Goal: Task Accomplishment & Management: Manage account settings

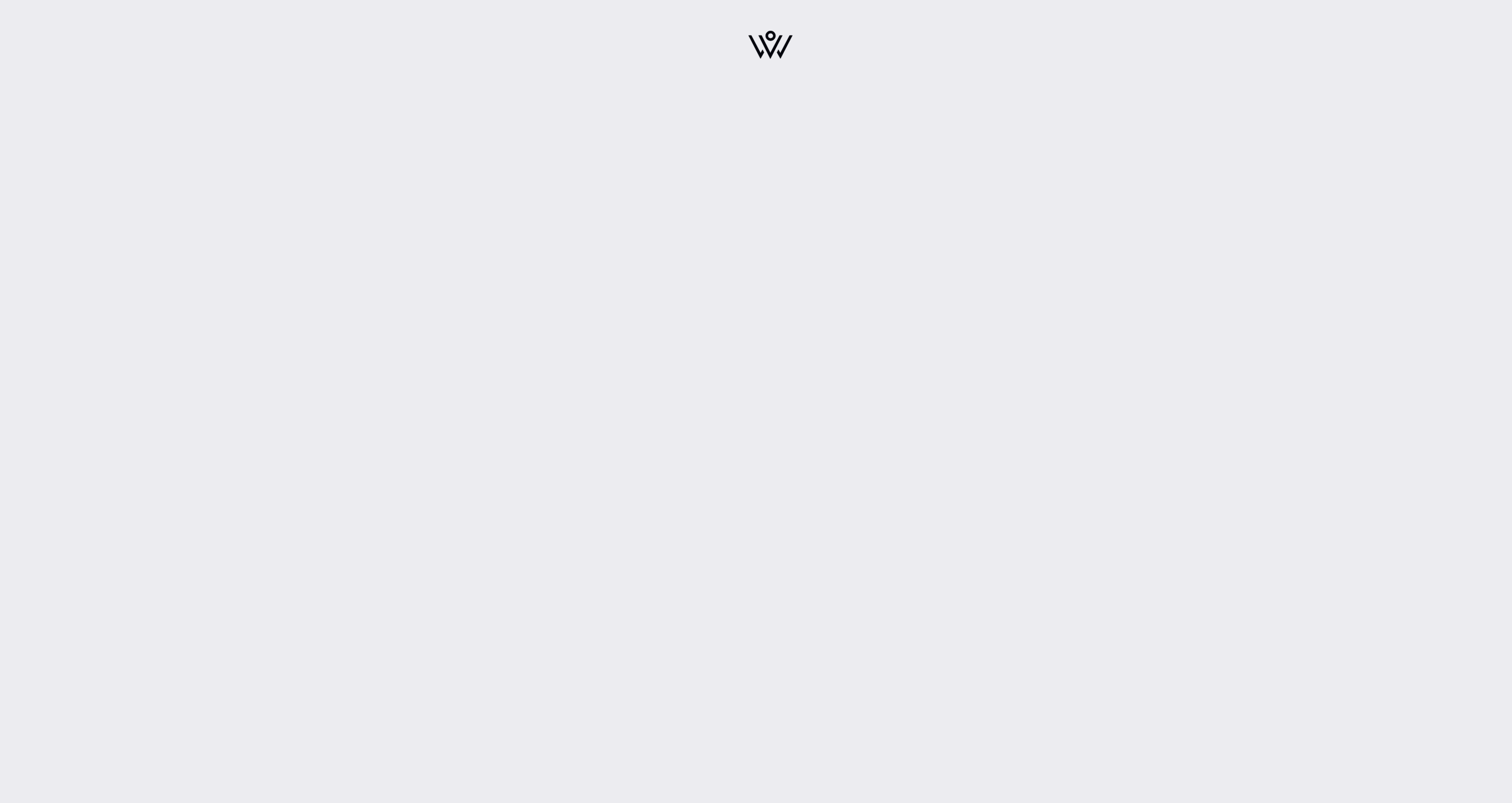
click at [755, 50] on img at bounding box center [770, 44] width 44 height 28
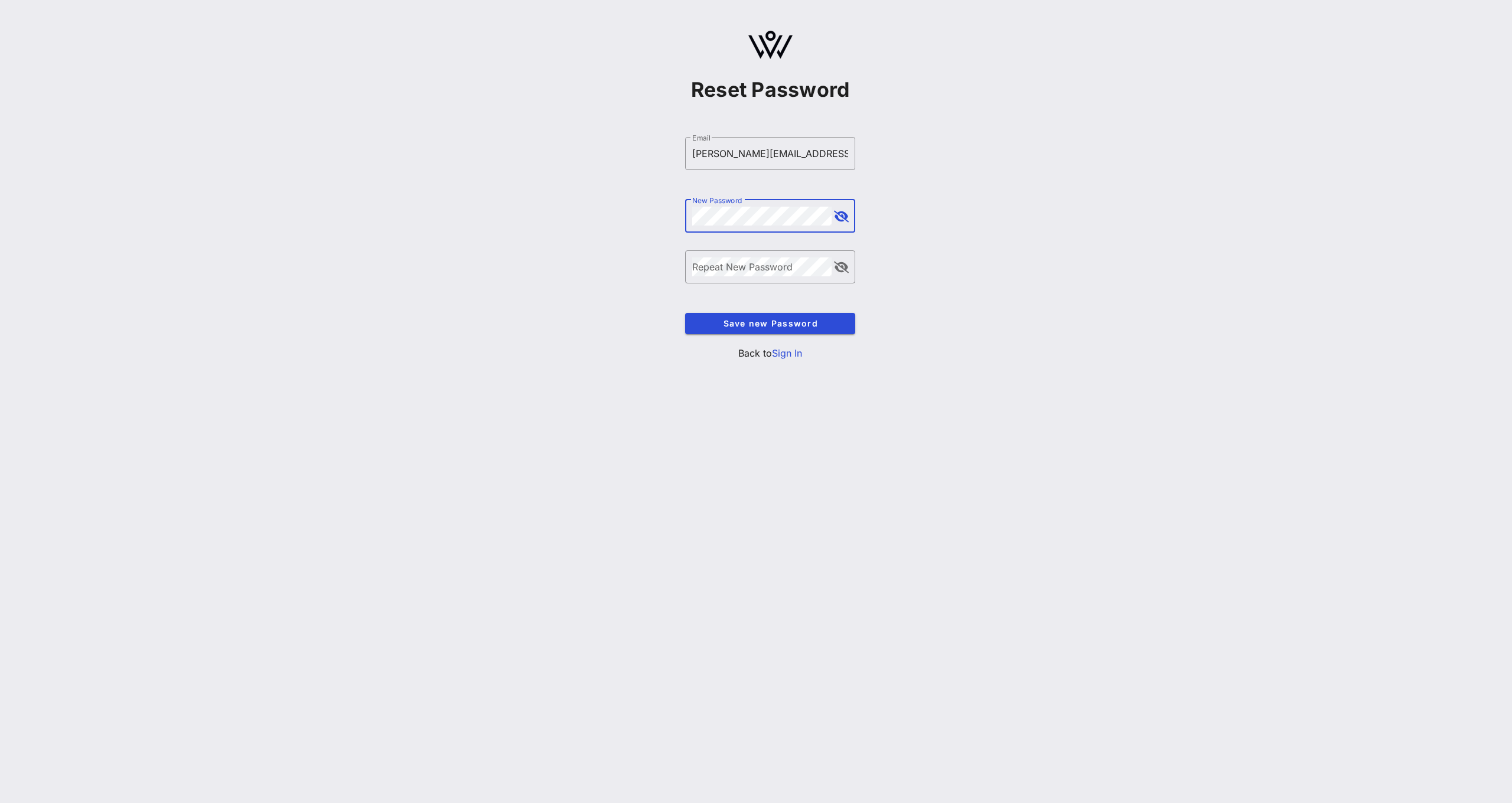
click at [846, 218] on button "append icon" at bounding box center [841, 217] width 15 height 12
click at [807, 321] on span "Save new Password" at bounding box center [770, 323] width 151 height 10
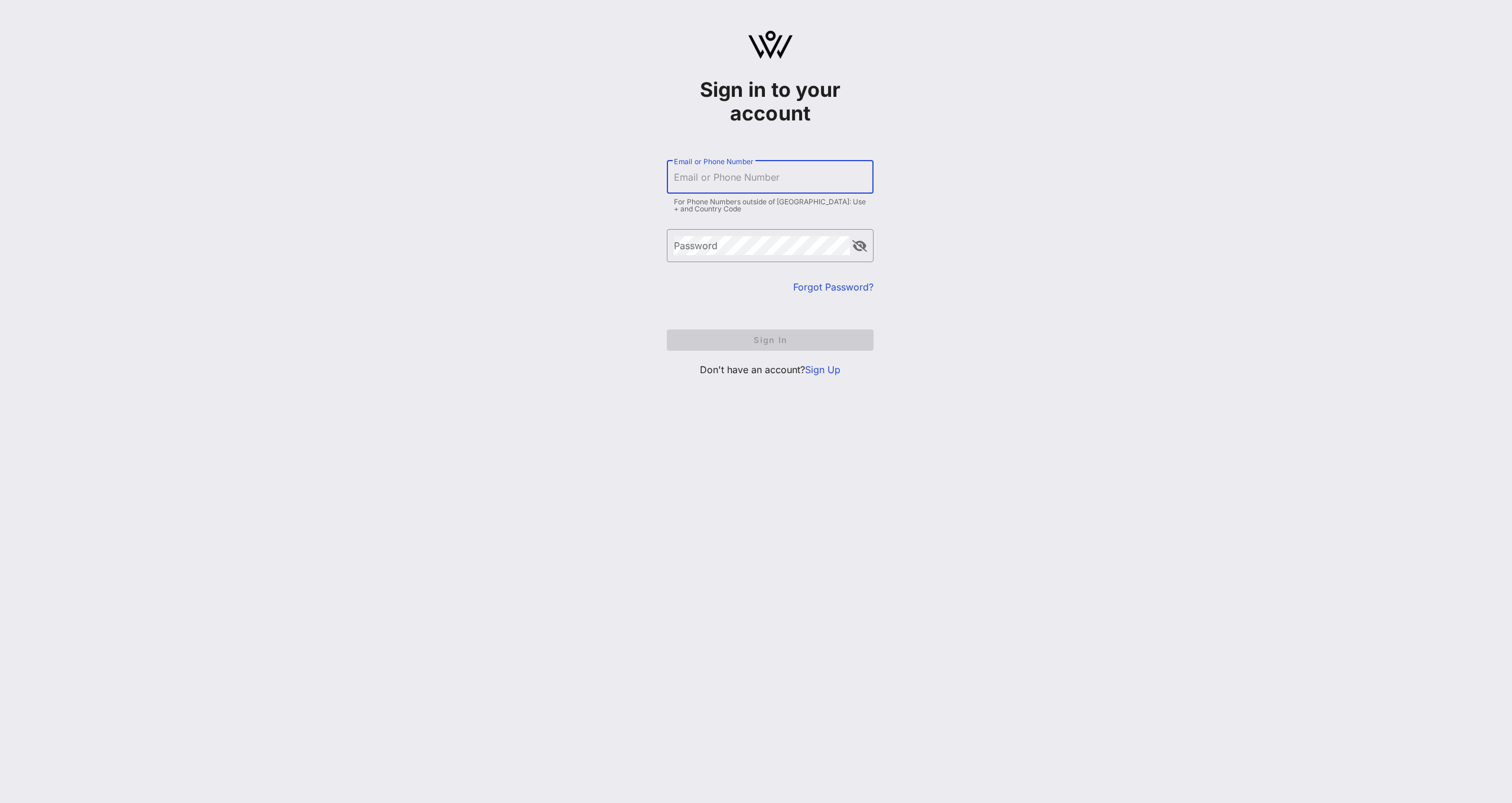
type input "[PERSON_NAME][EMAIL_ADDRESS][PERSON_NAME][DOMAIN_NAME]"
click at [769, 341] on span "Sign In" at bounding box center [770, 340] width 187 height 10
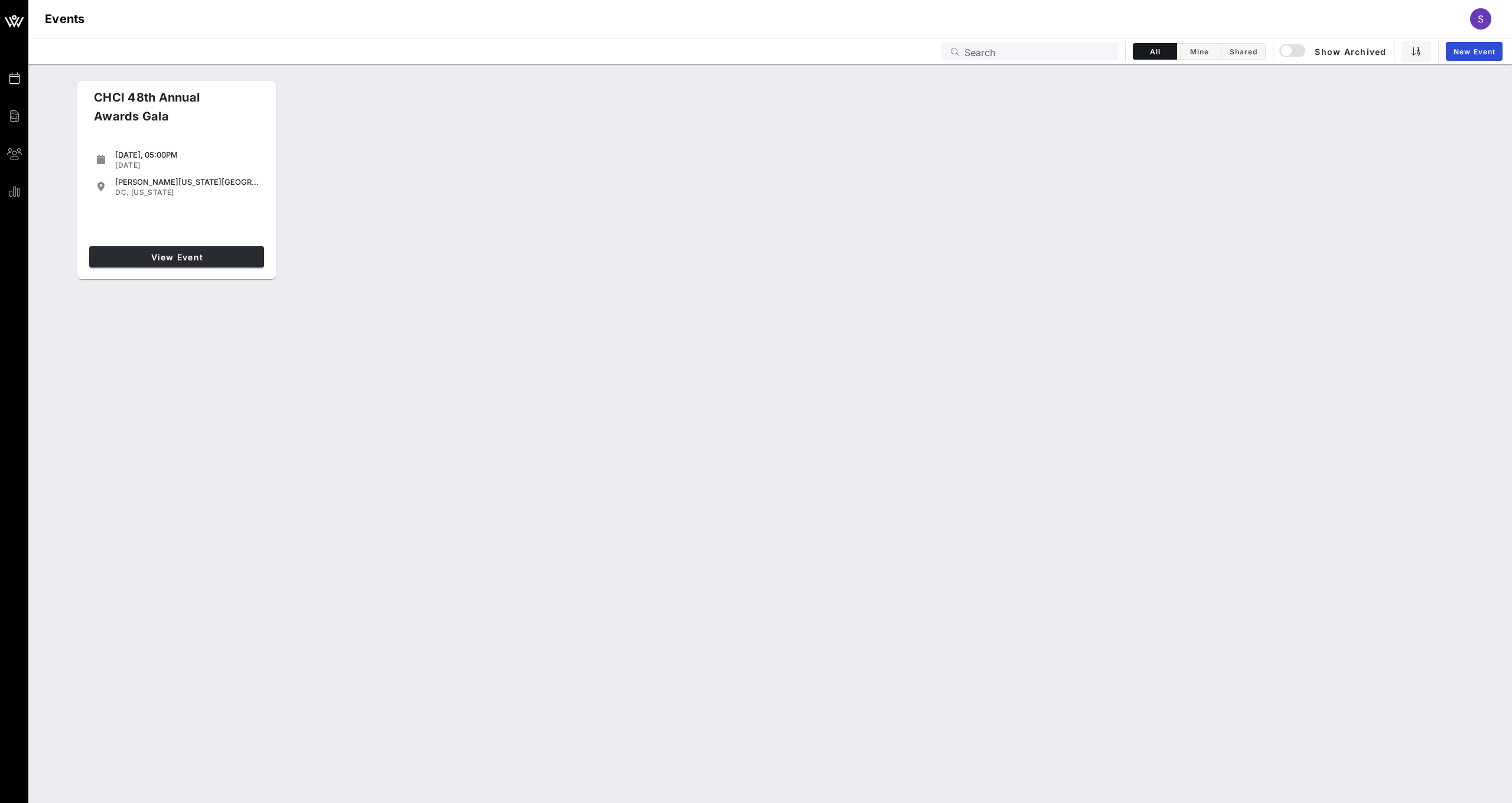
click at [193, 254] on span "View Event" at bounding box center [176, 257] width 165 height 10
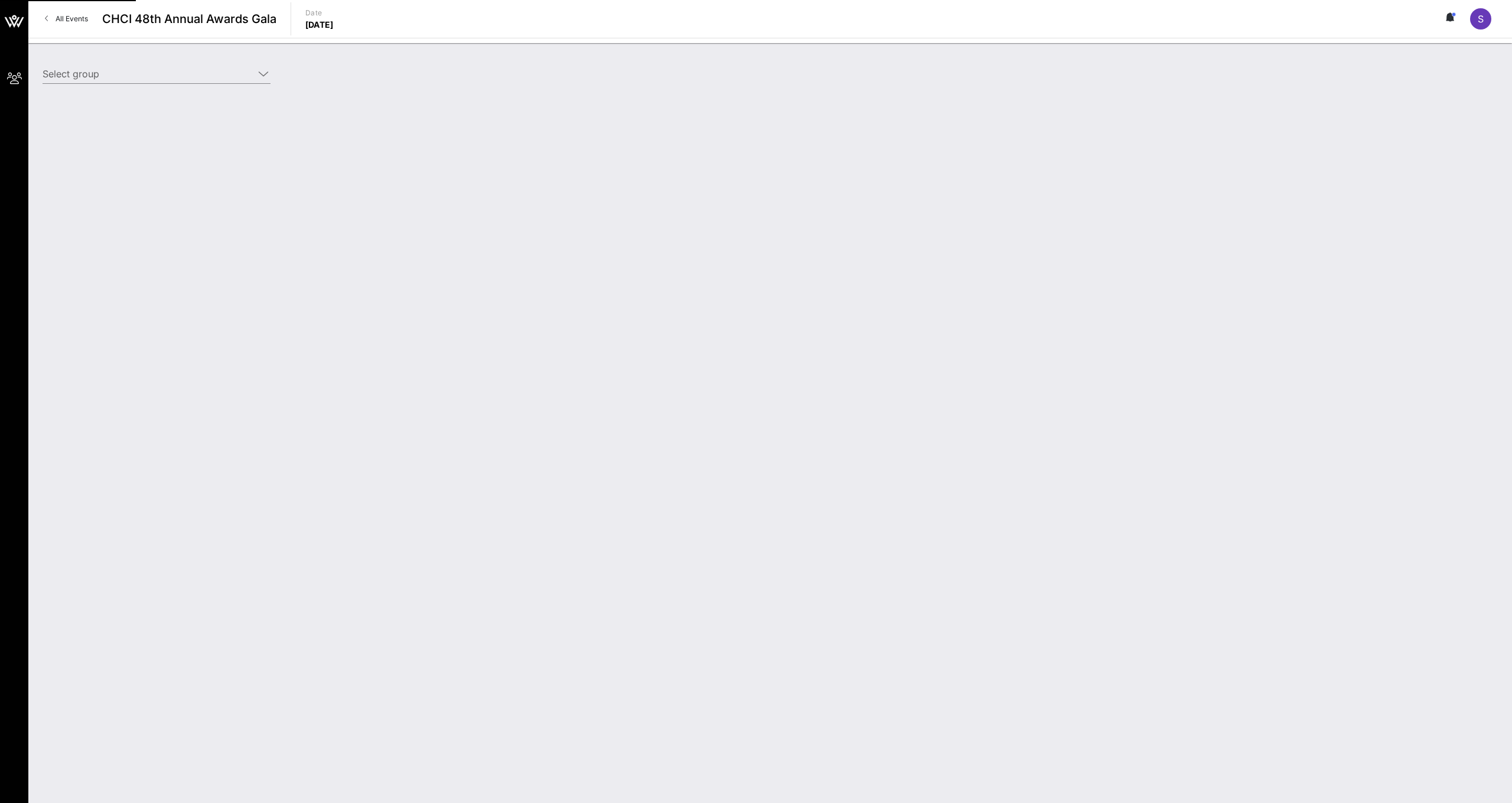
type input "Affirm (Affirm) [[PERSON_NAME], [PERSON_NAME][EMAIL_ADDRESS][PERSON_NAME][DOMAI…"
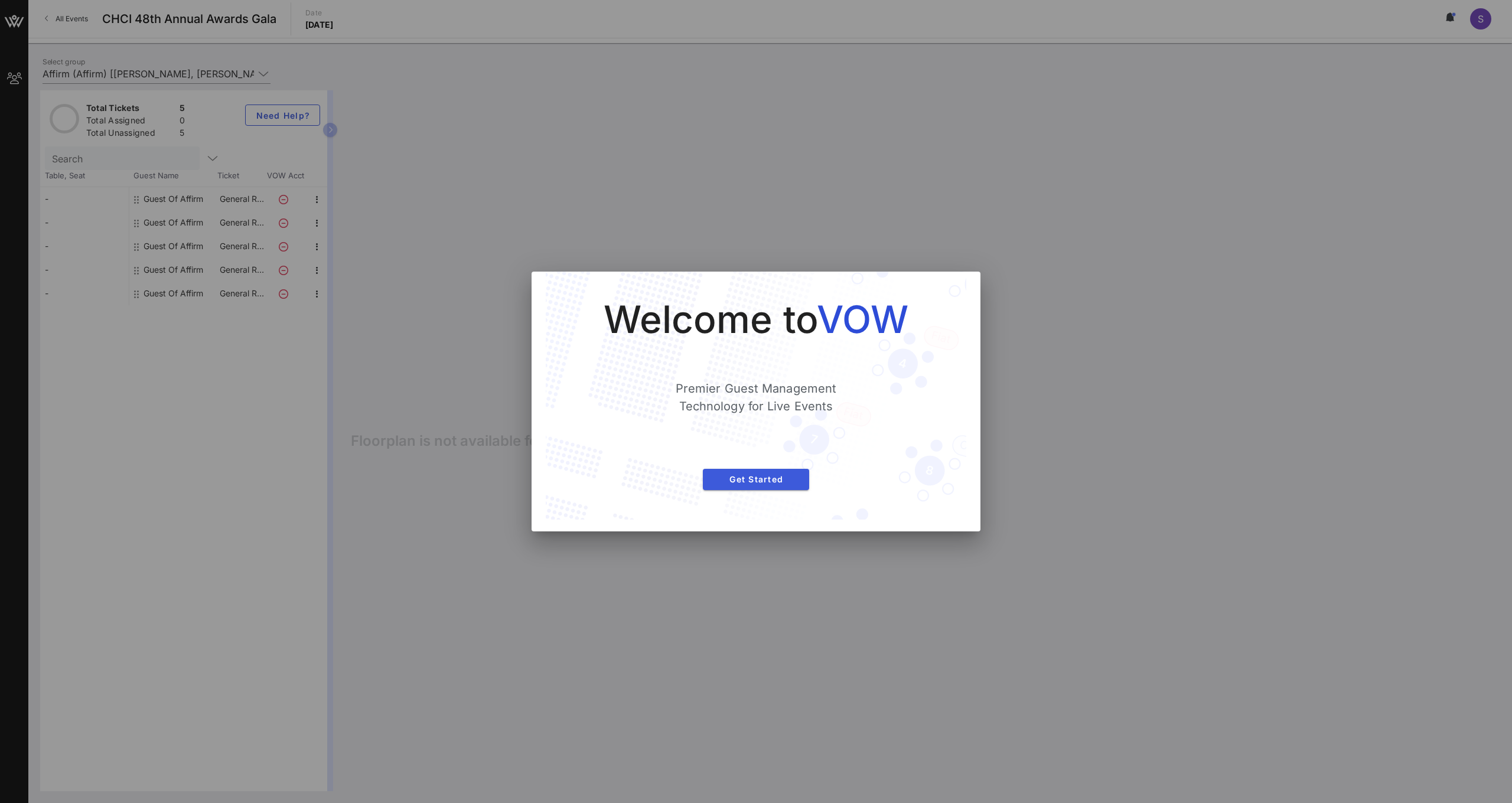
click at [785, 487] on button "Get Started" at bounding box center [755, 479] width 106 height 21
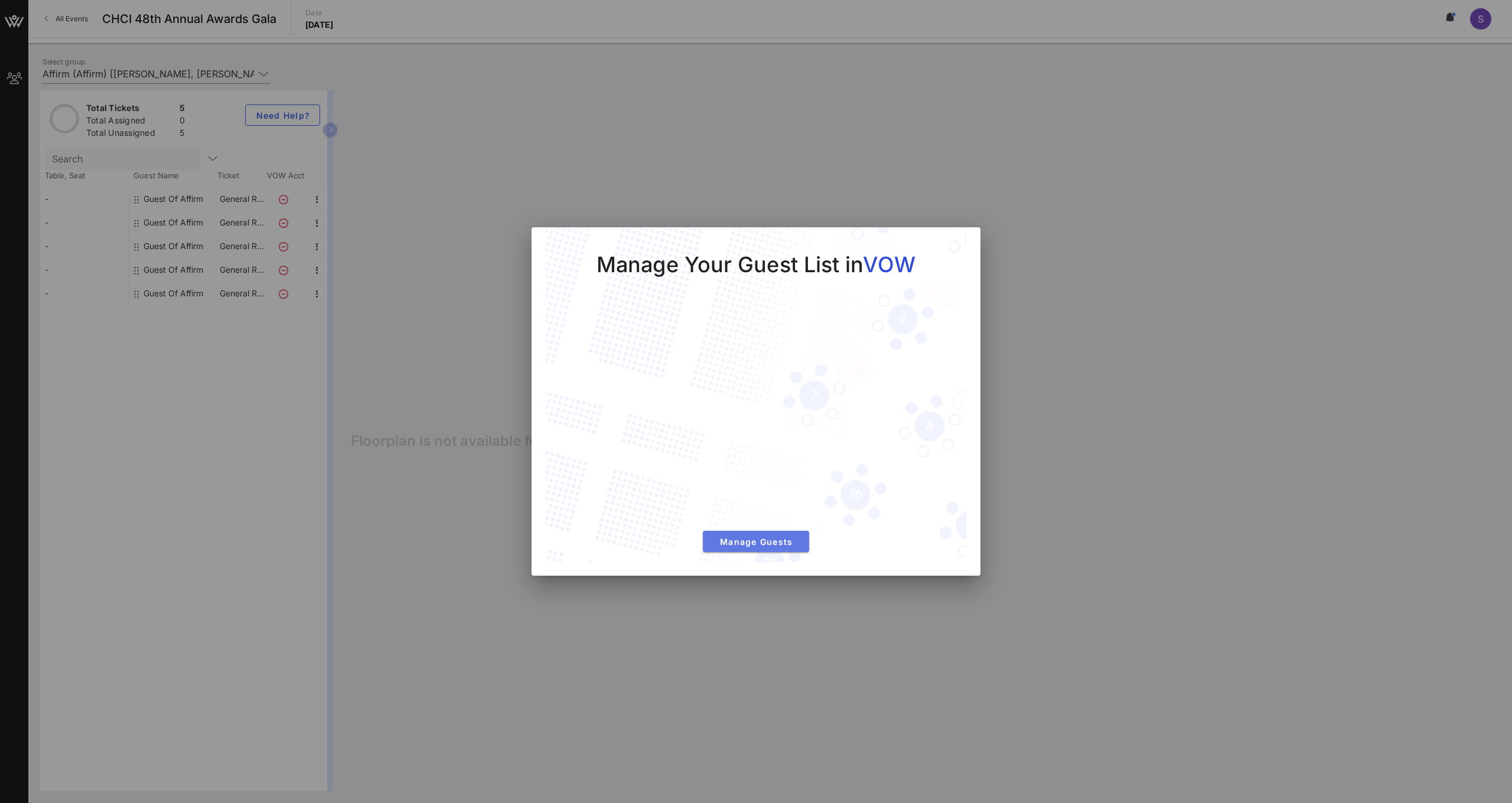
click at [770, 545] on span "Manage Guests" at bounding box center [755, 542] width 87 height 10
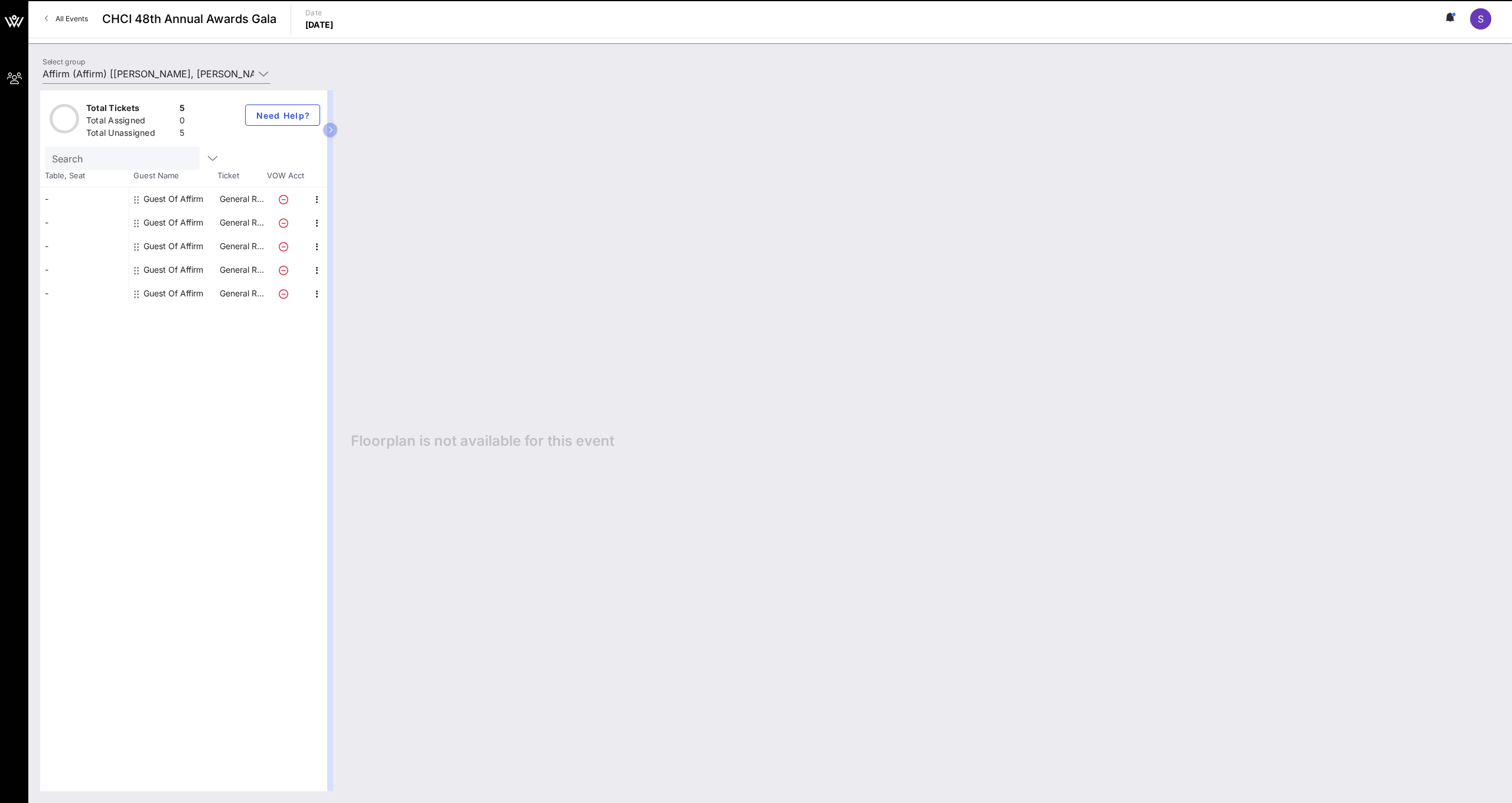
drag, startPoint x: 334, startPoint y: 128, endPoint x: 376, endPoint y: 129, distance: 42.0
click at [376, 129] on div "Total Tickets 5 Total Assigned 0 Total Unassigned 5 Need Help? Search Table, Se…" at bounding box center [770, 441] width 1460 height 701
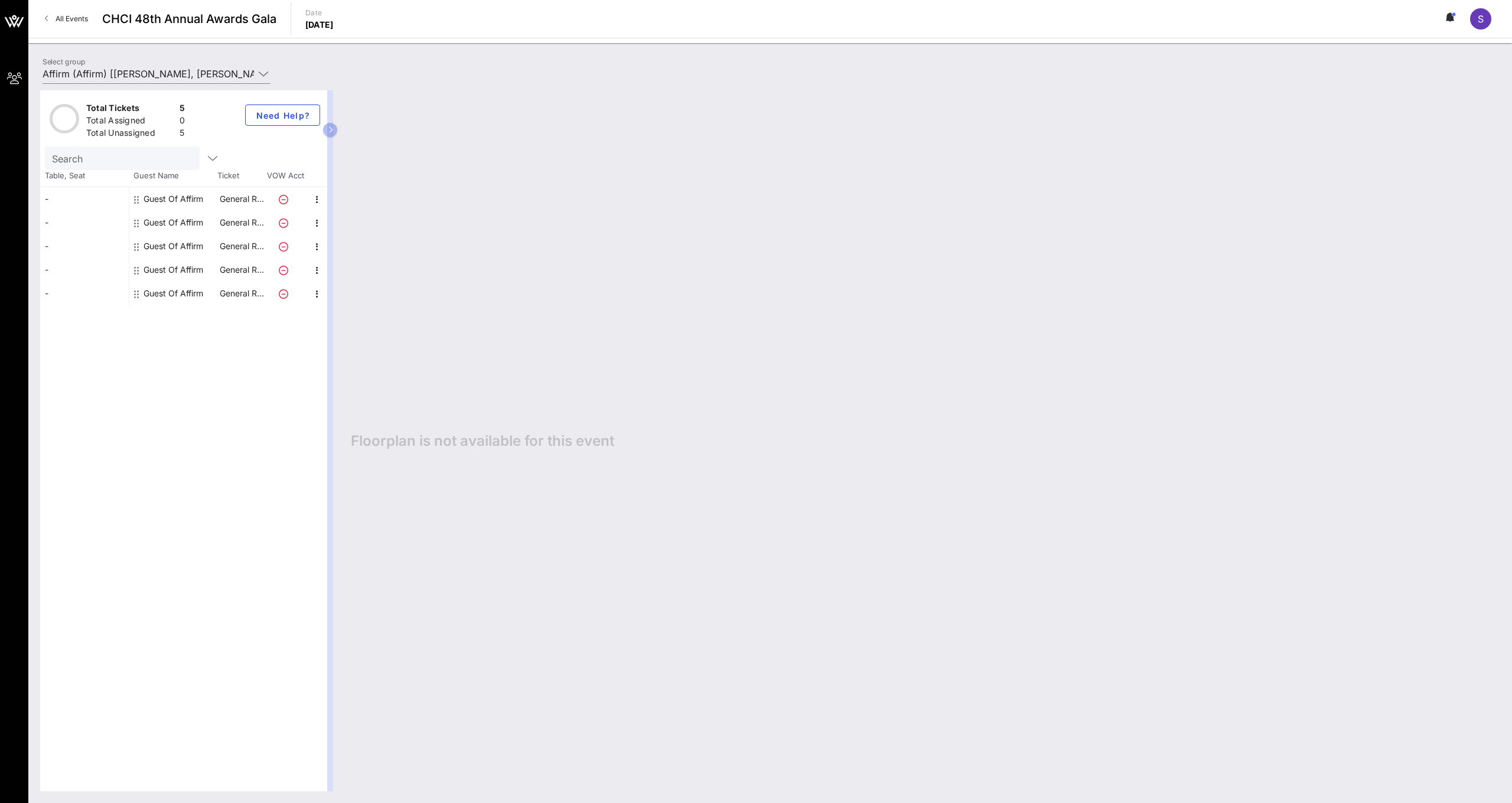
click at [163, 197] on div "Guest Of Affirm" at bounding box center [173, 199] width 59 height 23
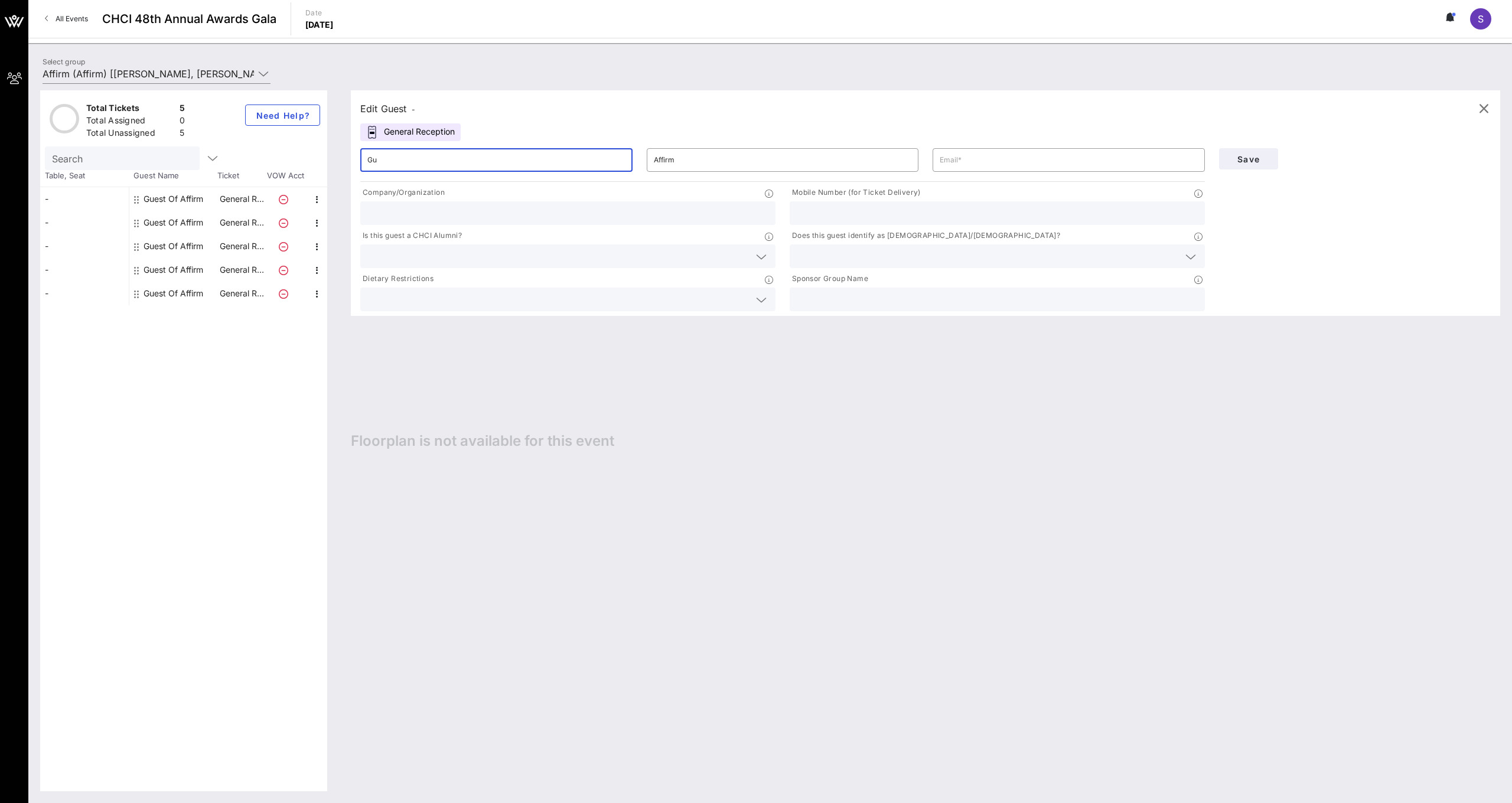
type input "G"
type input "[PERSON_NAME]"
type input "[EMAIL_ADDRESS][DOMAIN_NAME]"
click at [1193, 255] on icon at bounding box center [1190, 257] width 11 height 14
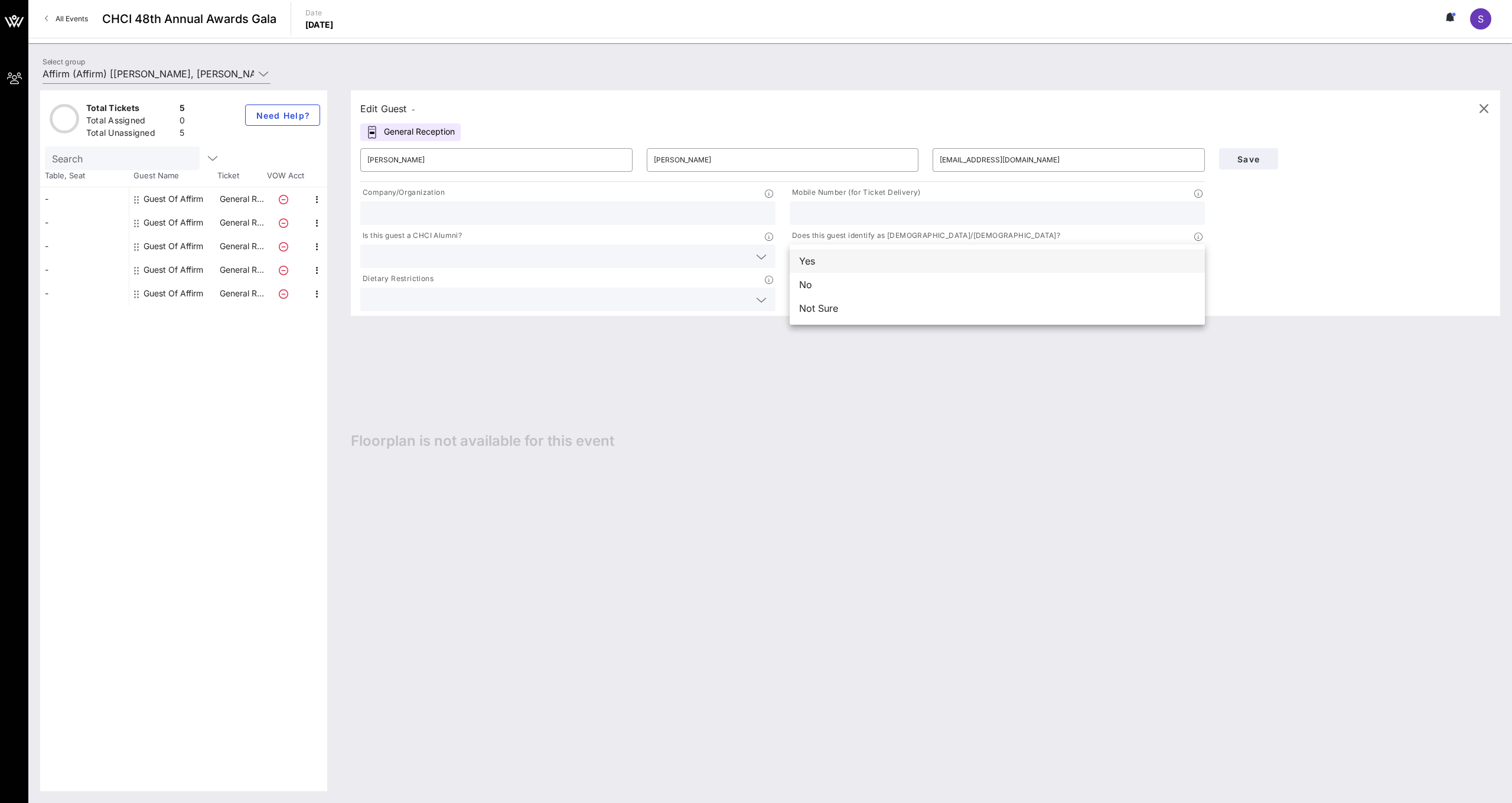
click at [977, 266] on div "Yes" at bounding box center [997, 261] width 415 height 23
type input "Affirm"
click at [586, 297] on input "text" at bounding box center [558, 299] width 382 height 16
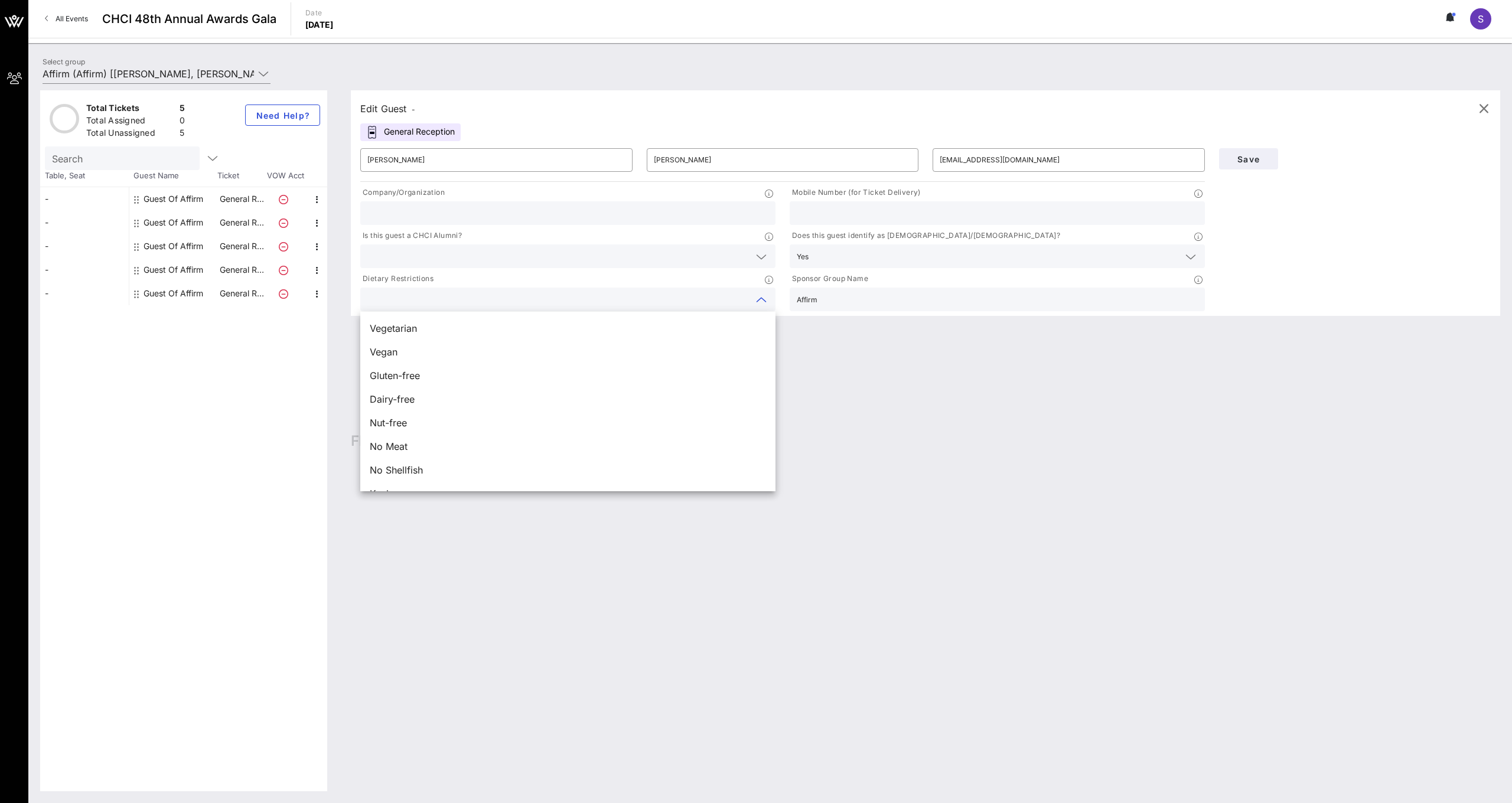
click at [519, 261] on input "text" at bounding box center [558, 257] width 382 height 16
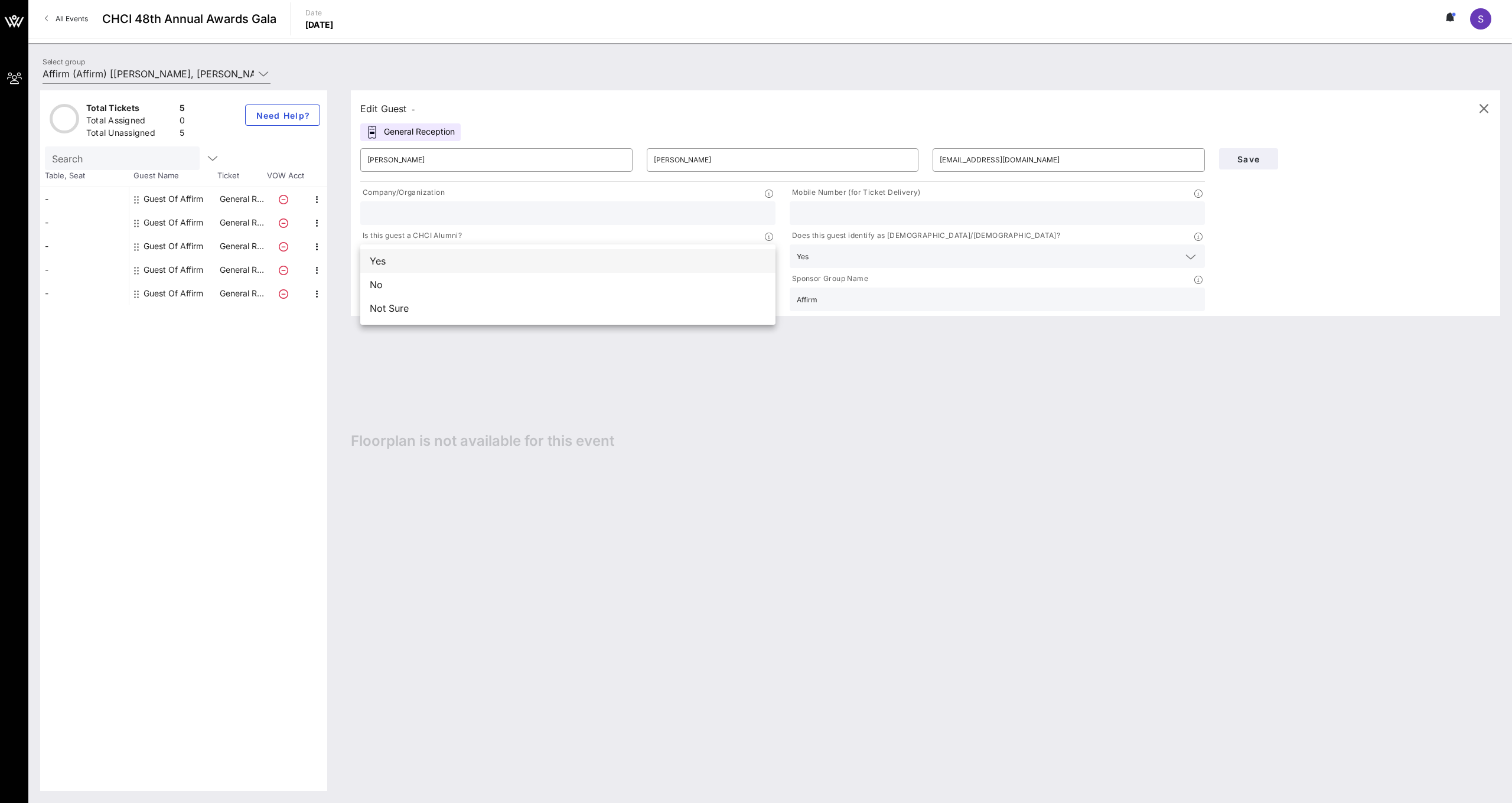
click at [519, 261] on div "Yes" at bounding box center [567, 261] width 415 height 23
type input "ETS"
type input "3103847801"
click at [1240, 165] on button "Save" at bounding box center [1248, 159] width 59 height 21
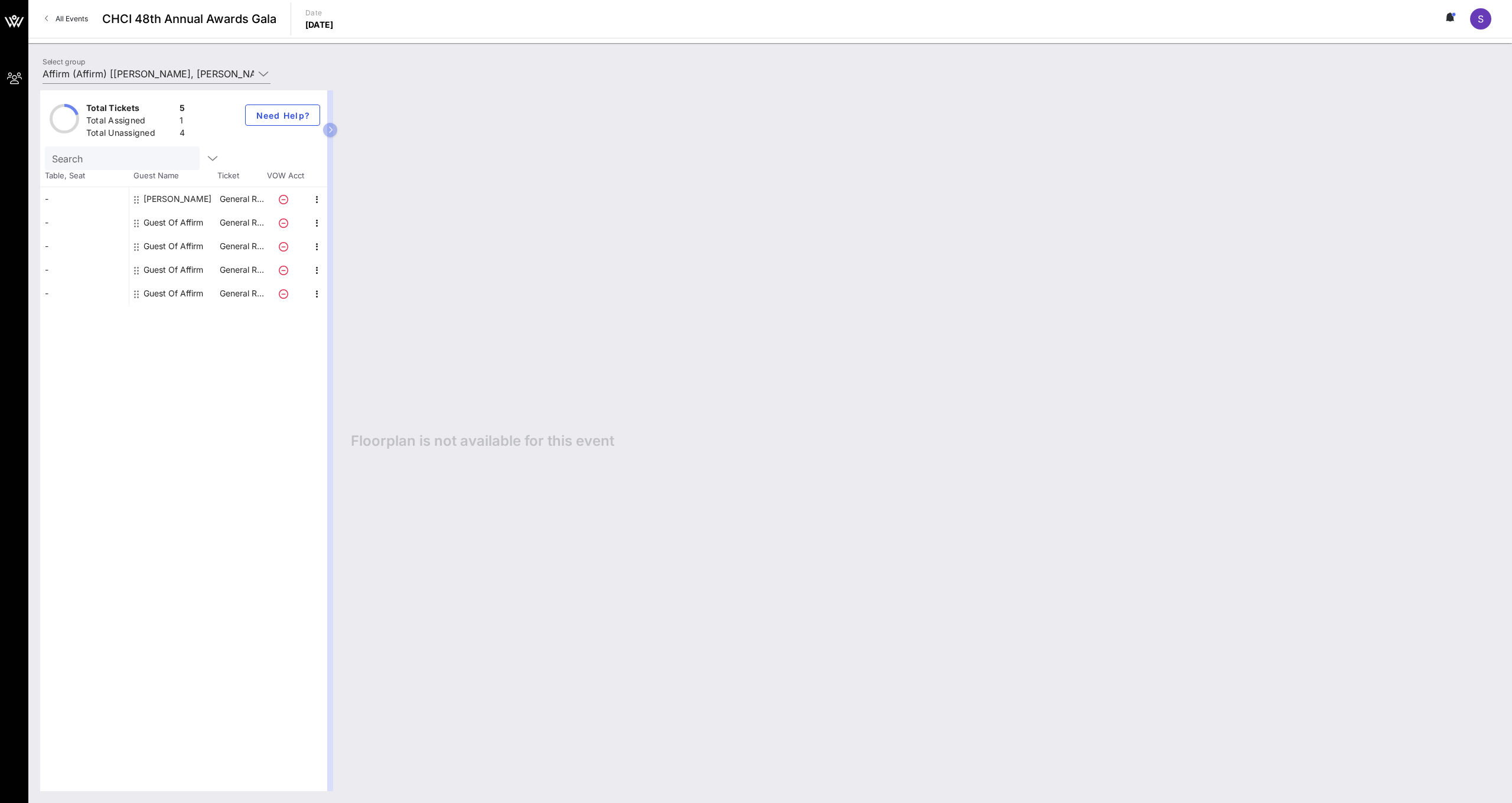
click at [203, 223] on div "Guest Of Affirm" at bounding box center [173, 222] width 59 height 23
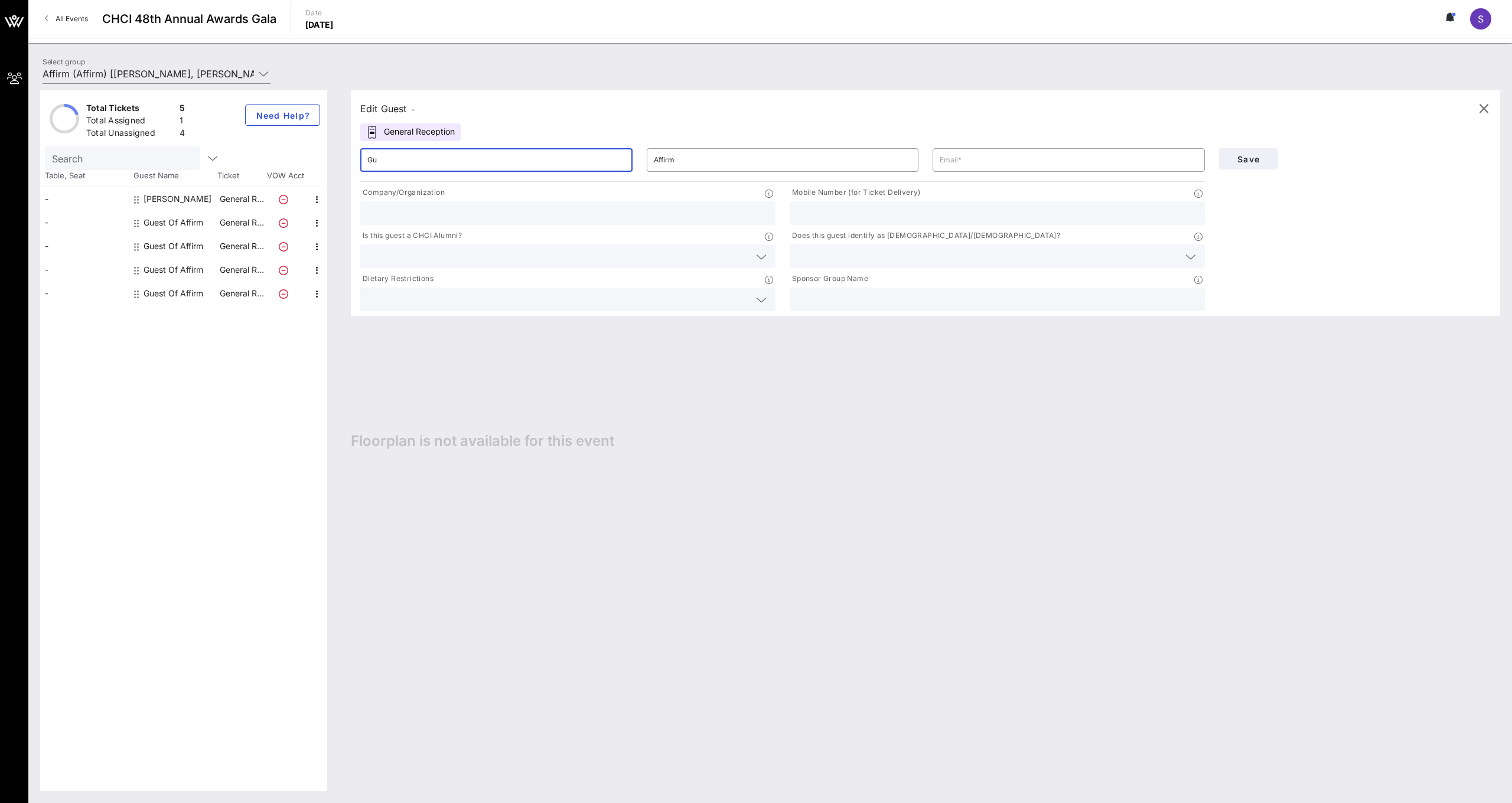
type input "G"
type input "[PERSON_NAME]"
type input "Corona"
paste input "[EMAIL_ADDRESS][PERSON_NAME][PERSON_NAME][DOMAIN_NAME]"
type input "[EMAIL_ADDRESS][PERSON_NAME][PERSON_NAME][DOMAIN_NAME]"
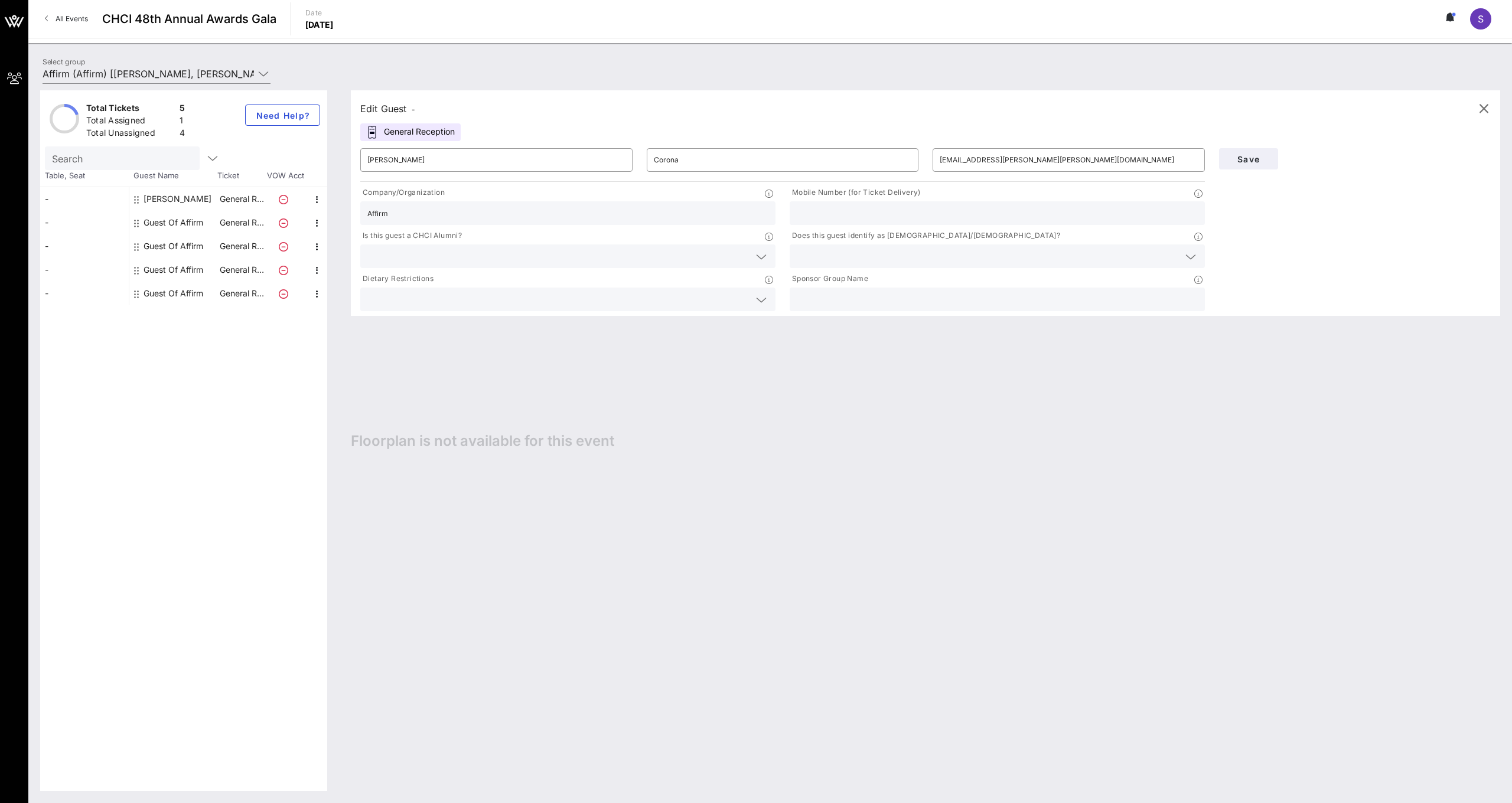
type input "Affirm"
click at [593, 254] on input "text" at bounding box center [558, 257] width 382 height 16
click at [458, 267] on div "Yes" at bounding box center [567, 261] width 415 height 23
type input "6262601535"
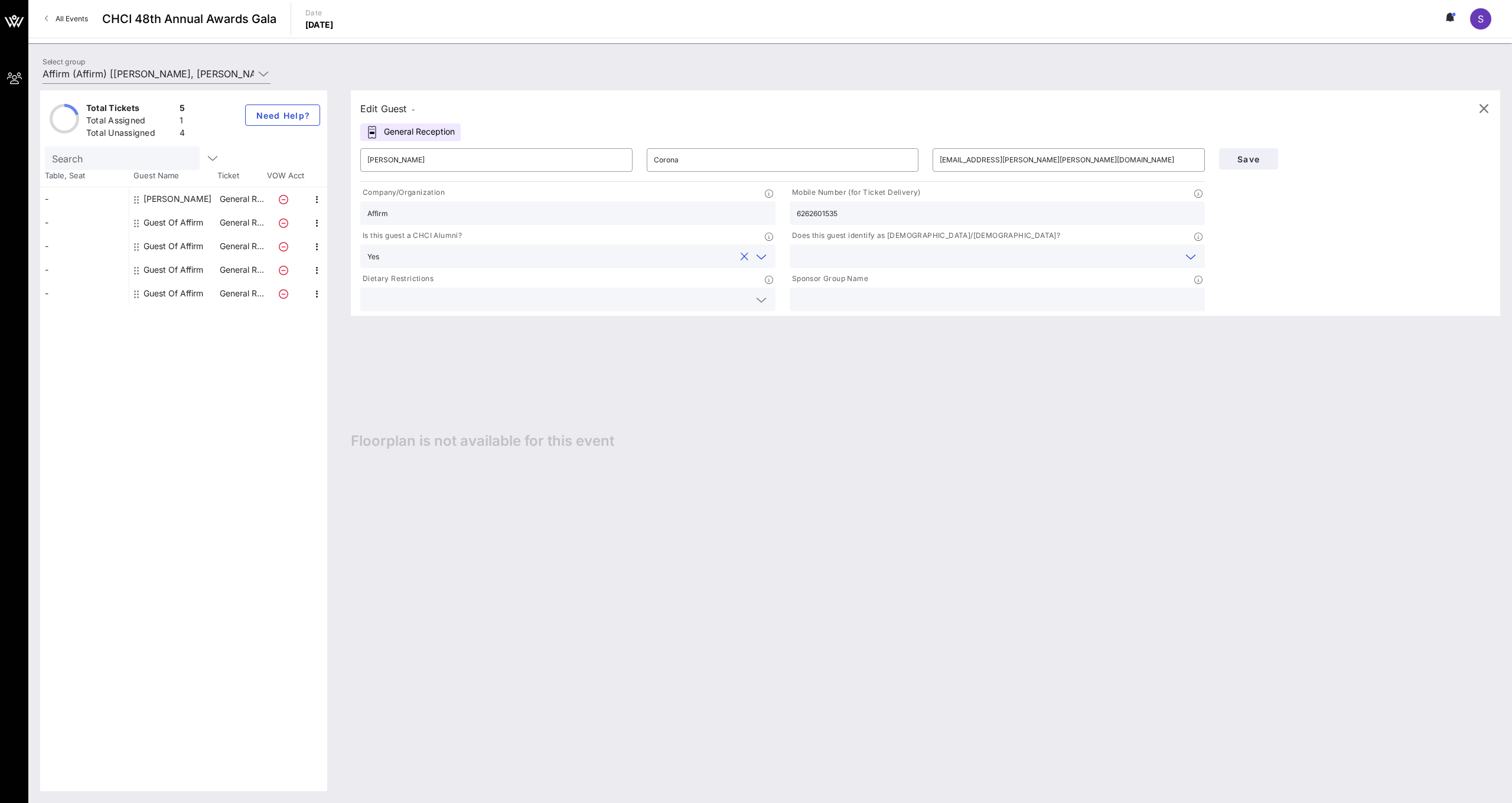
click at [868, 259] on input "text" at bounding box center [988, 257] width 382 height 16
click at [833, 260] on div "Yes" at bounding box center [997, 261] width 415 height 23
type input "Affirm"
click at [1248, 162] on span "Save" at bounding box center [1248, 159] width 40 height 10
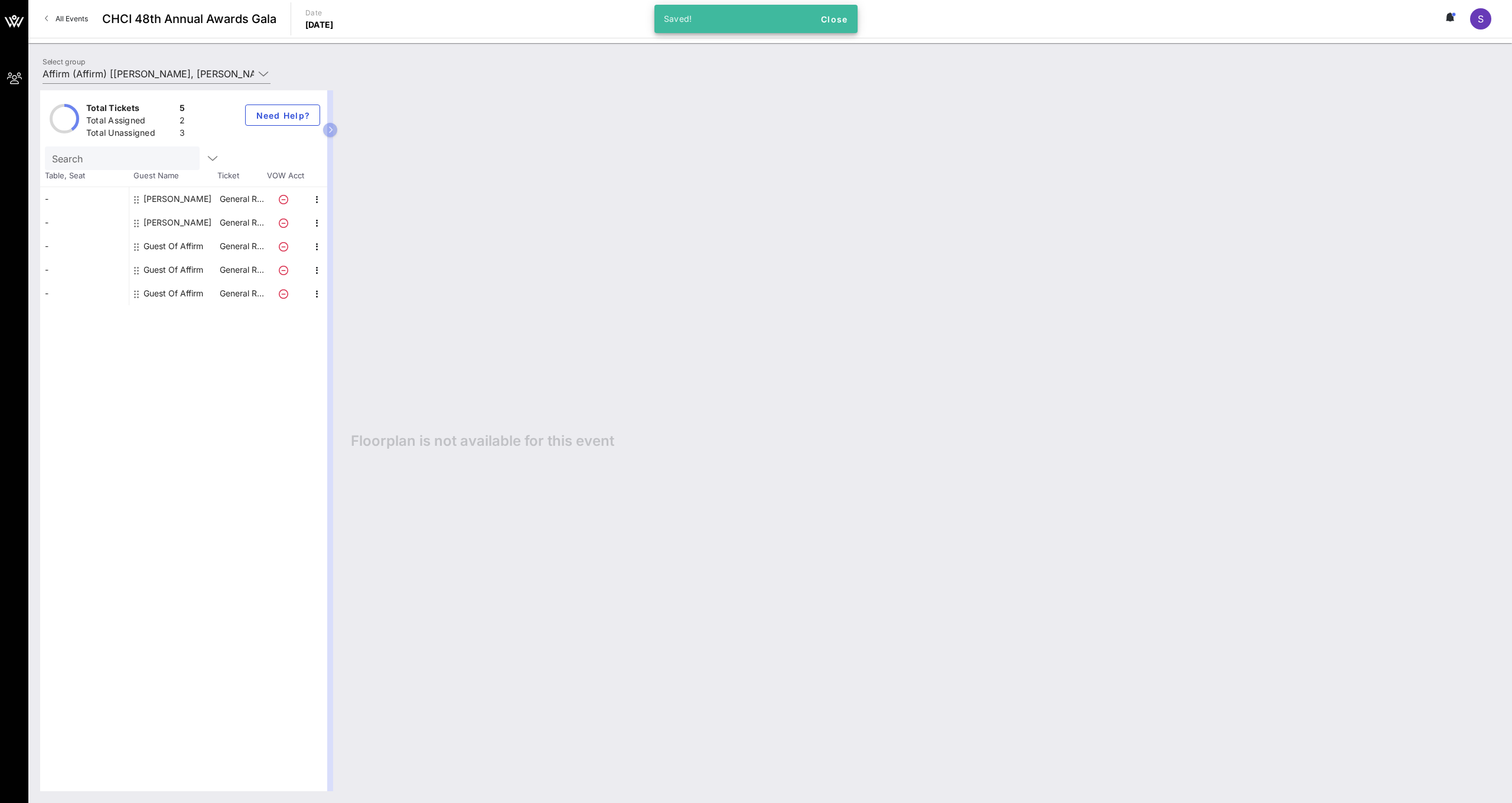
click at [285, 247] on icon at bounding box center [284, 247] width 10 height 10
click at [280, 246] on icon at bounding box center [284, 247] width 10 height 10
click at [201, 240] on div "Guest Of Affirm" at bounding box center [173, 246] width 59 height 23
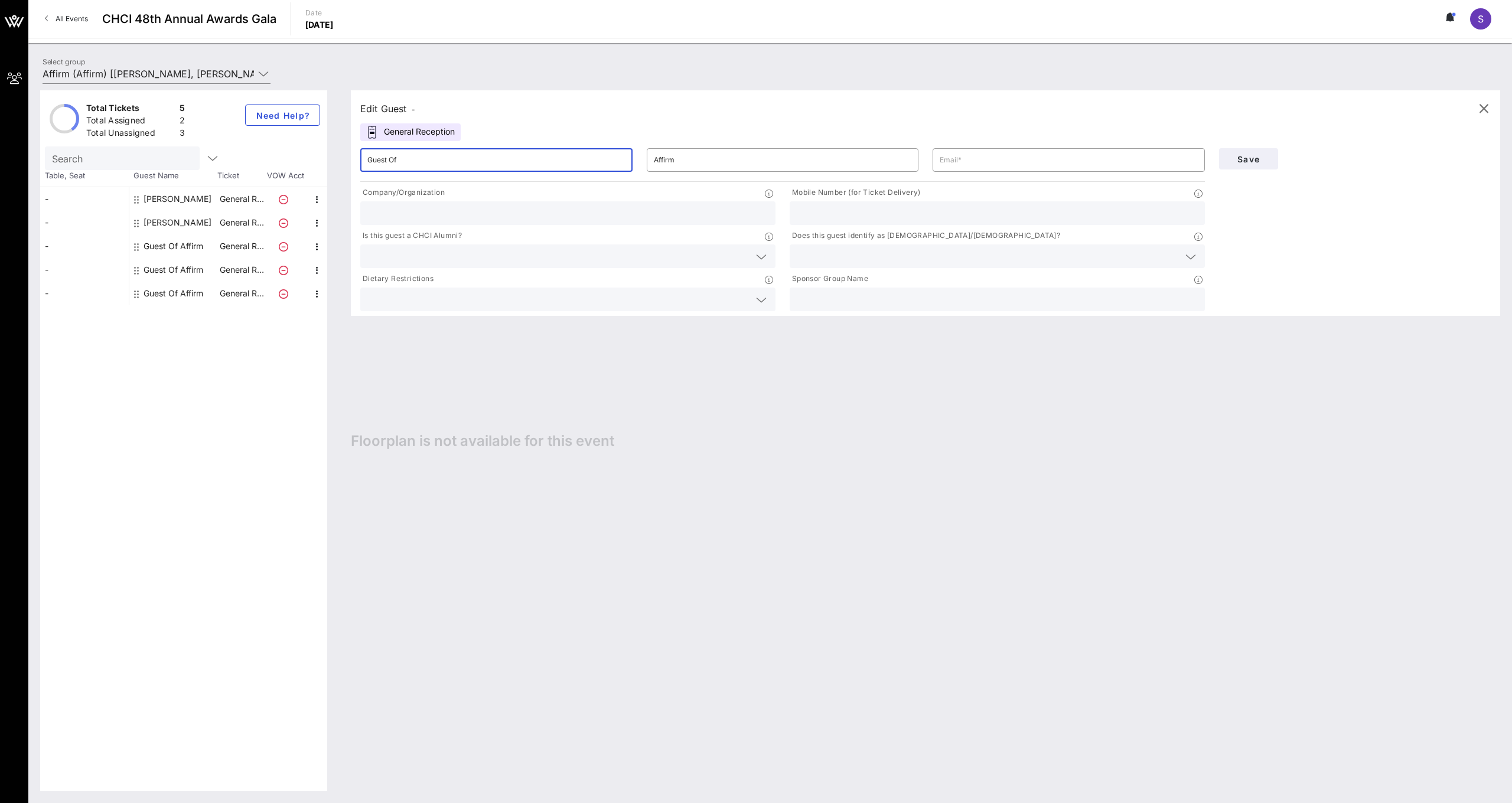
drag, startPoint x: 410, startPoint y: 166, endPoint x: 350, endPoint y: 158, distance: 60.5
type input "[PERSON_NAME]"
type input "Astrada"
type input "[PERSON_NAME][EMAIL_ADDRESS][PERSON_NAME][DOMAIN_NAME]"
type input "Affirm"
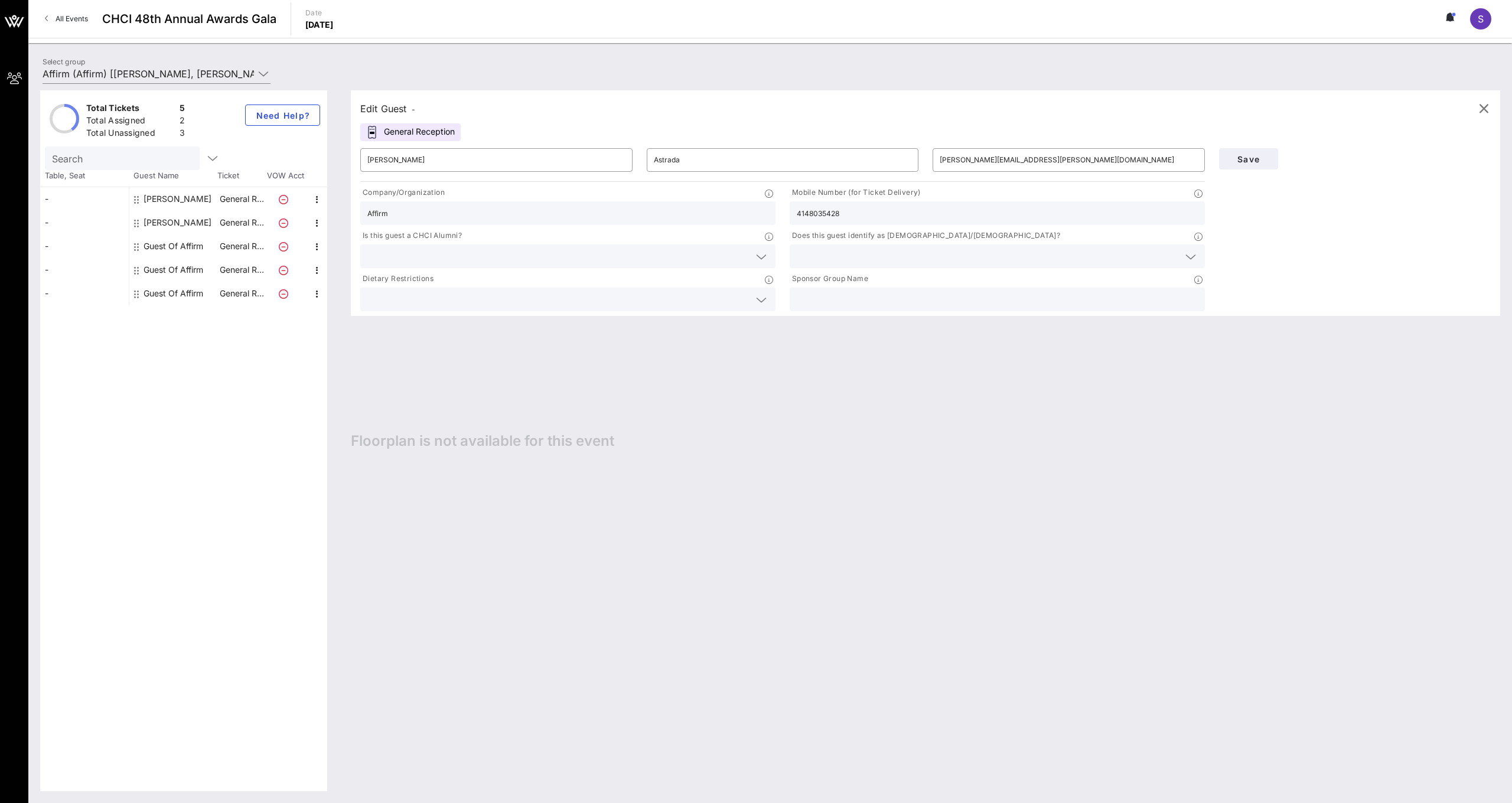
type input "4148035428"
click at [405, 254] on input "text" at bounding box center [558, 257] width 382 height 16
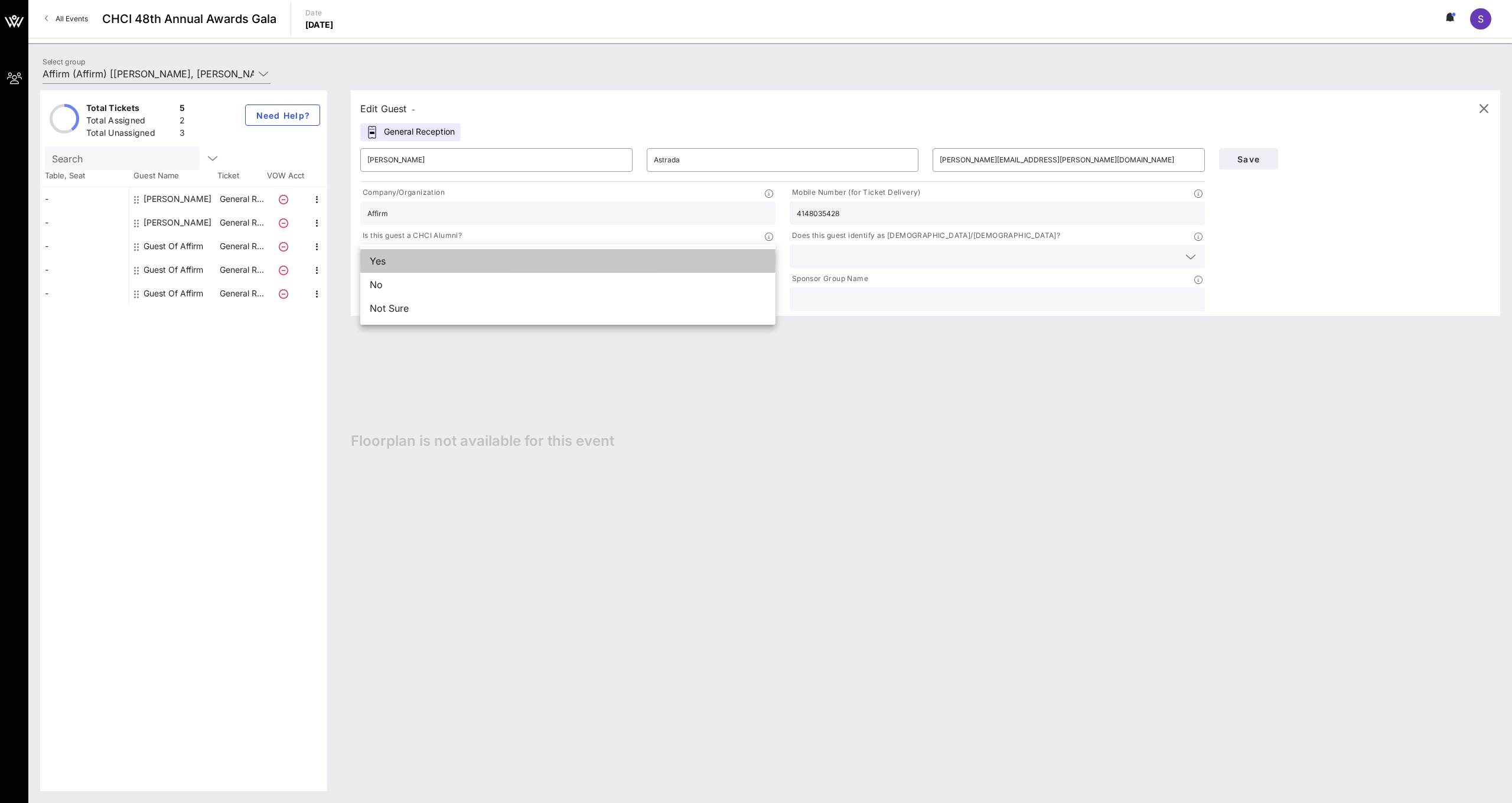
drag, startPoint x: 404, startPoint y: 266, endPoint x: 398, endPoint y: 267, distance: 6.1
click at [404, 266] on div "Yes" at bounding box center [567, 261] width 415 height 23
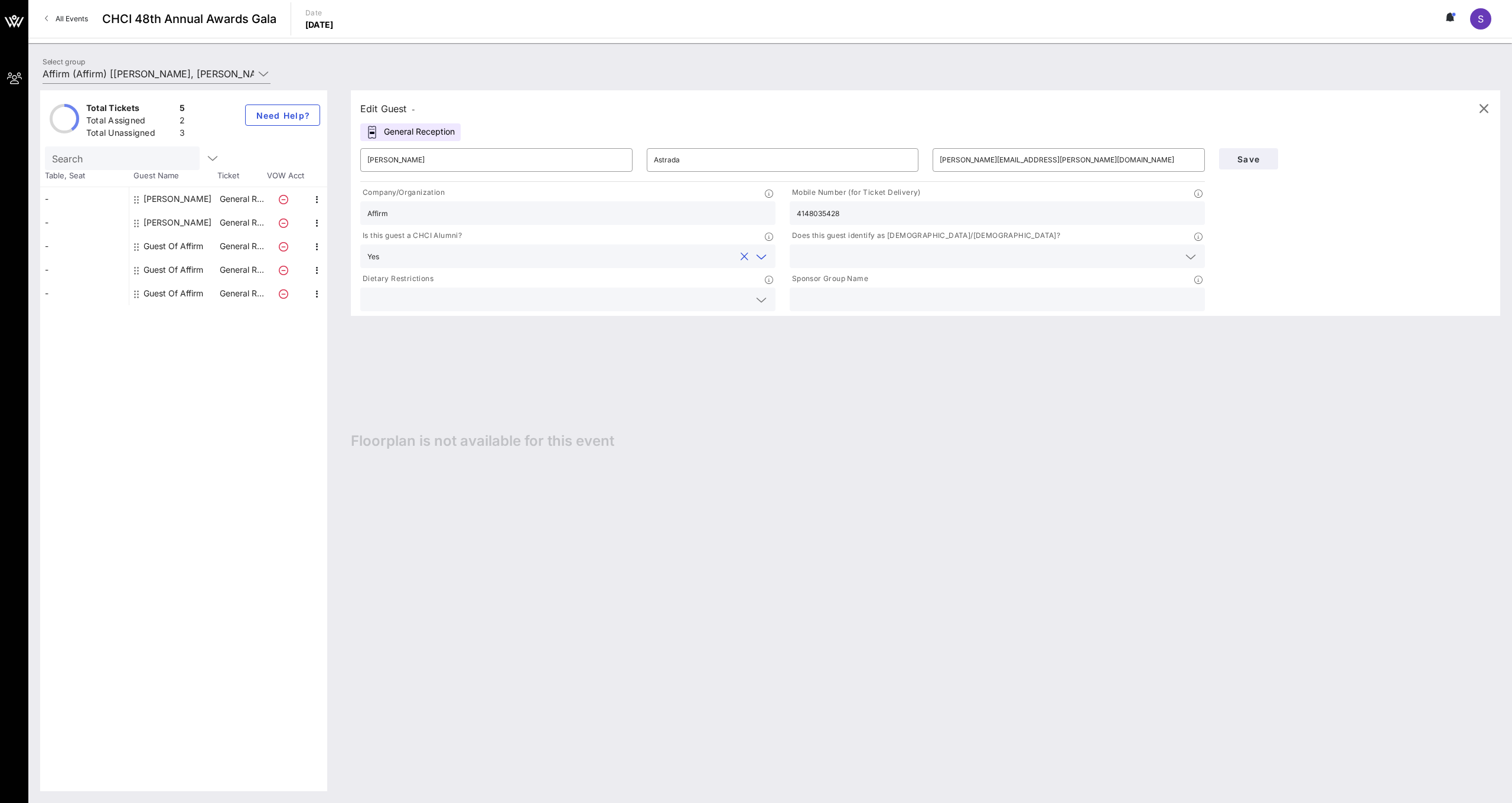
click at [831, 245] on div at bounding box center [997, 256] width 401 height 23
click at [835, 265] on div "Yes" at bounding box center [997, 261] width 415 height 23
type input "Affirm"
click at [1266, 154] on span "Save" at bounding box center [1248, 159] width 40 height 10
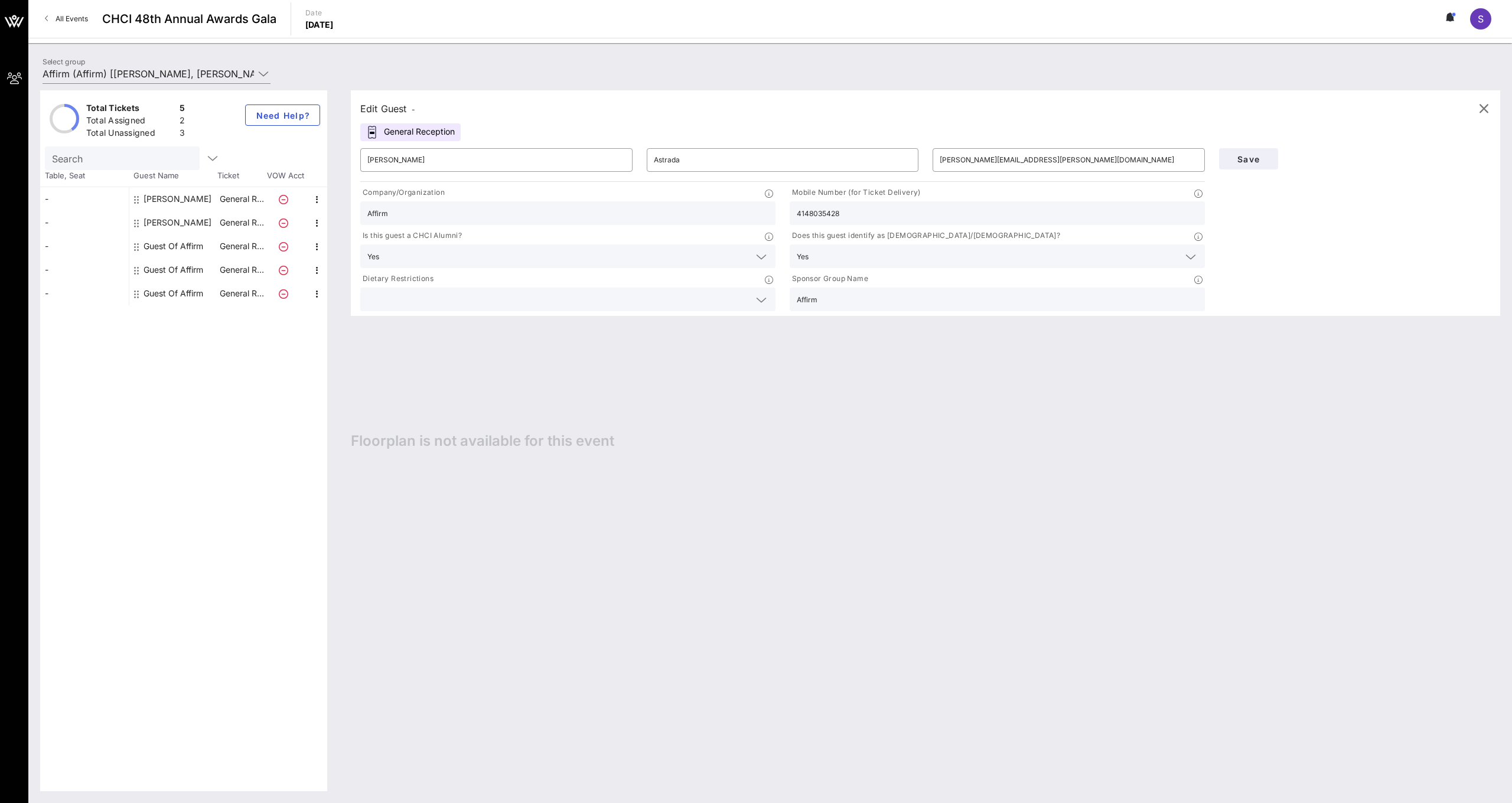
scroll to position [0, 0]
click at [1251, 165] on button "Save" at bounding box center [1248, 159] width 59 height 21
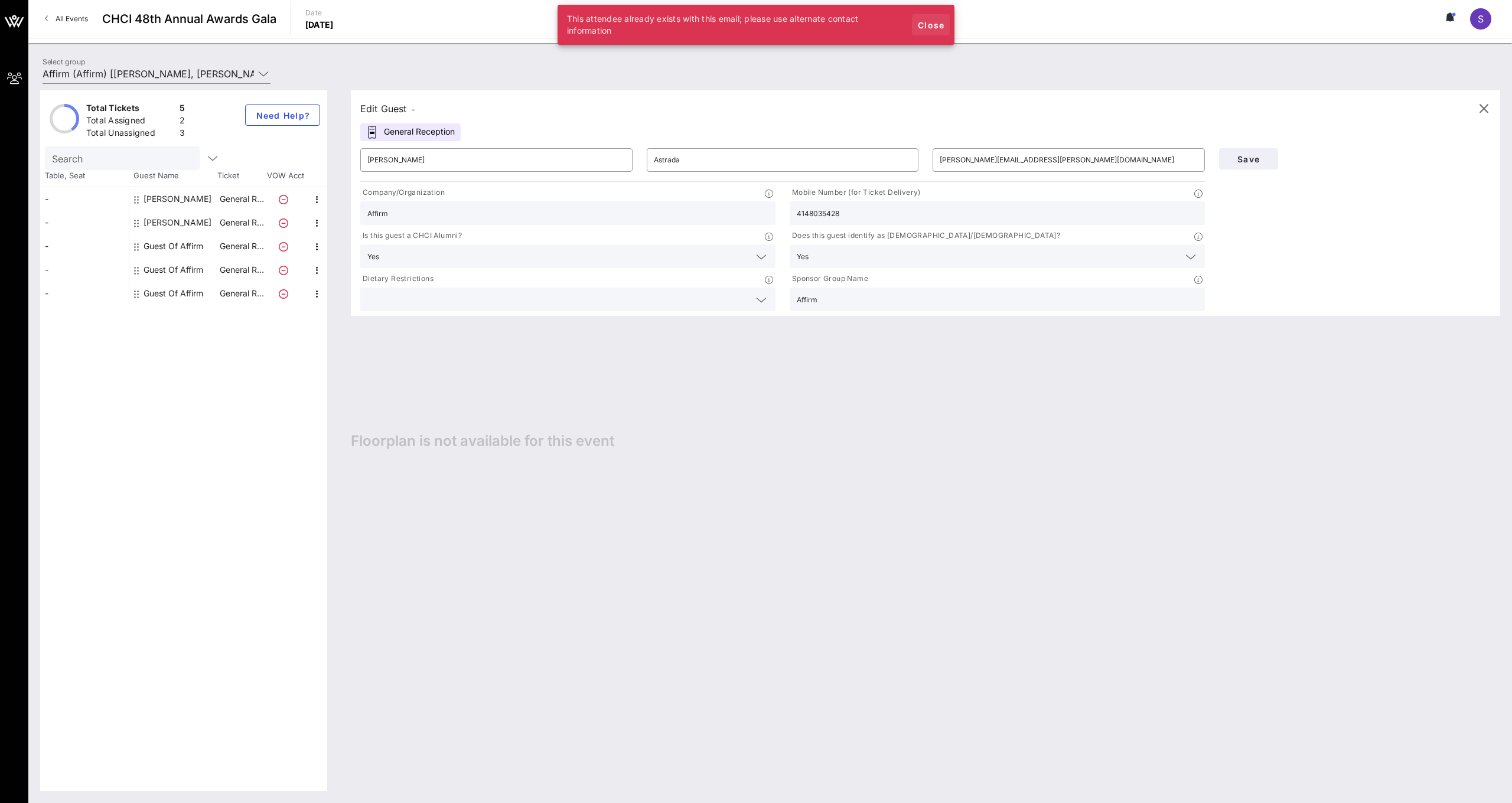
click at [930, 26] on span "Close" at bounding box center [930, 25] width 28 height 10
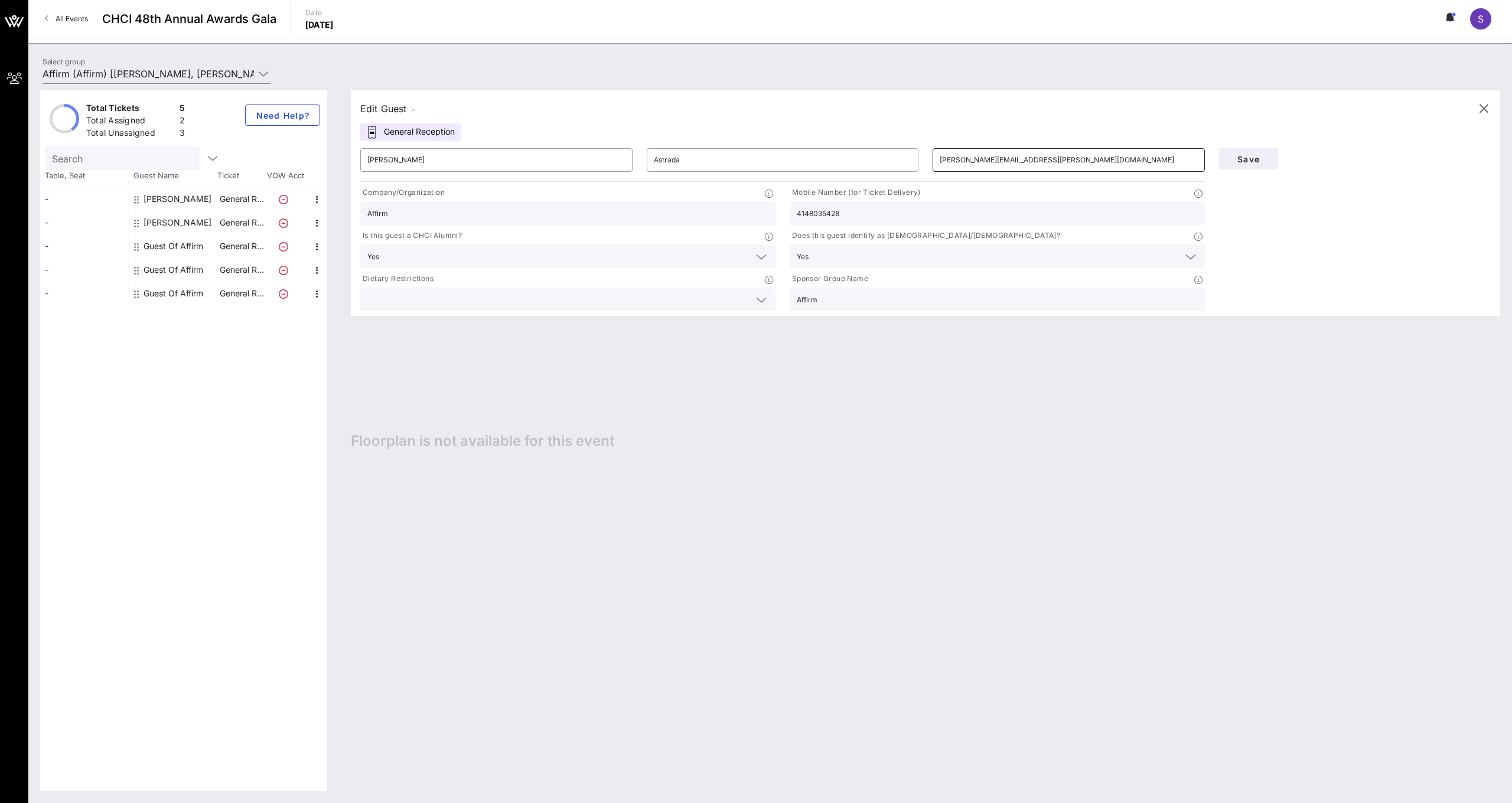
scroll to position [1, 0]
click at [1031, 160] on input "[PERSON_NAME][EMAIL_ADDRESS][PERSON_NAME][DOMAIN_NAME]" at bounding box center [1068, 160] width 258 height 19
click at [214, 160] on icon "button" at bounding box center [213, 159] width 14 height 14
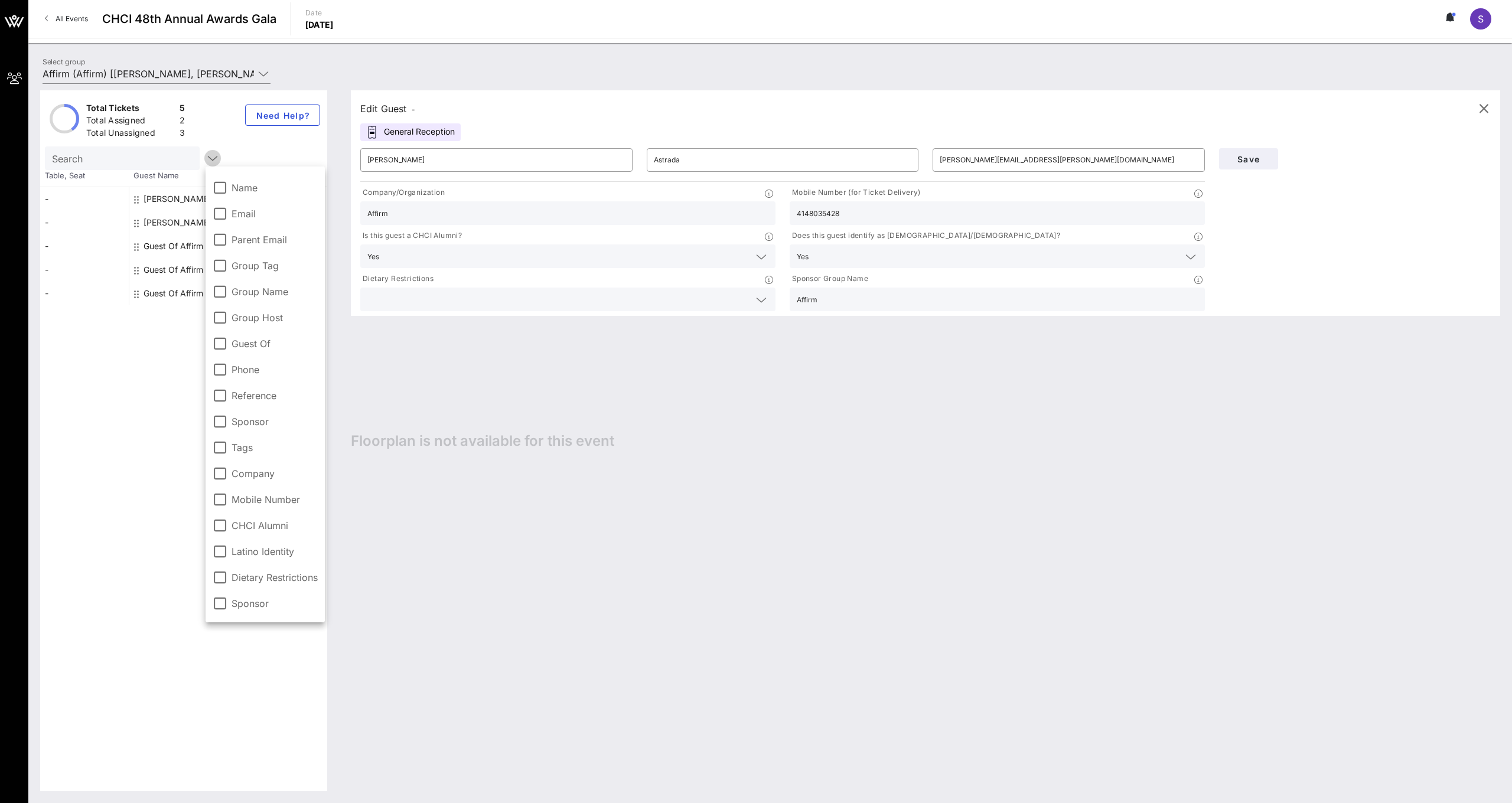
scroll to position [1, 0]
click at [214, 160] on icon "button" at bounding box center [213, 159] width 14 height 14
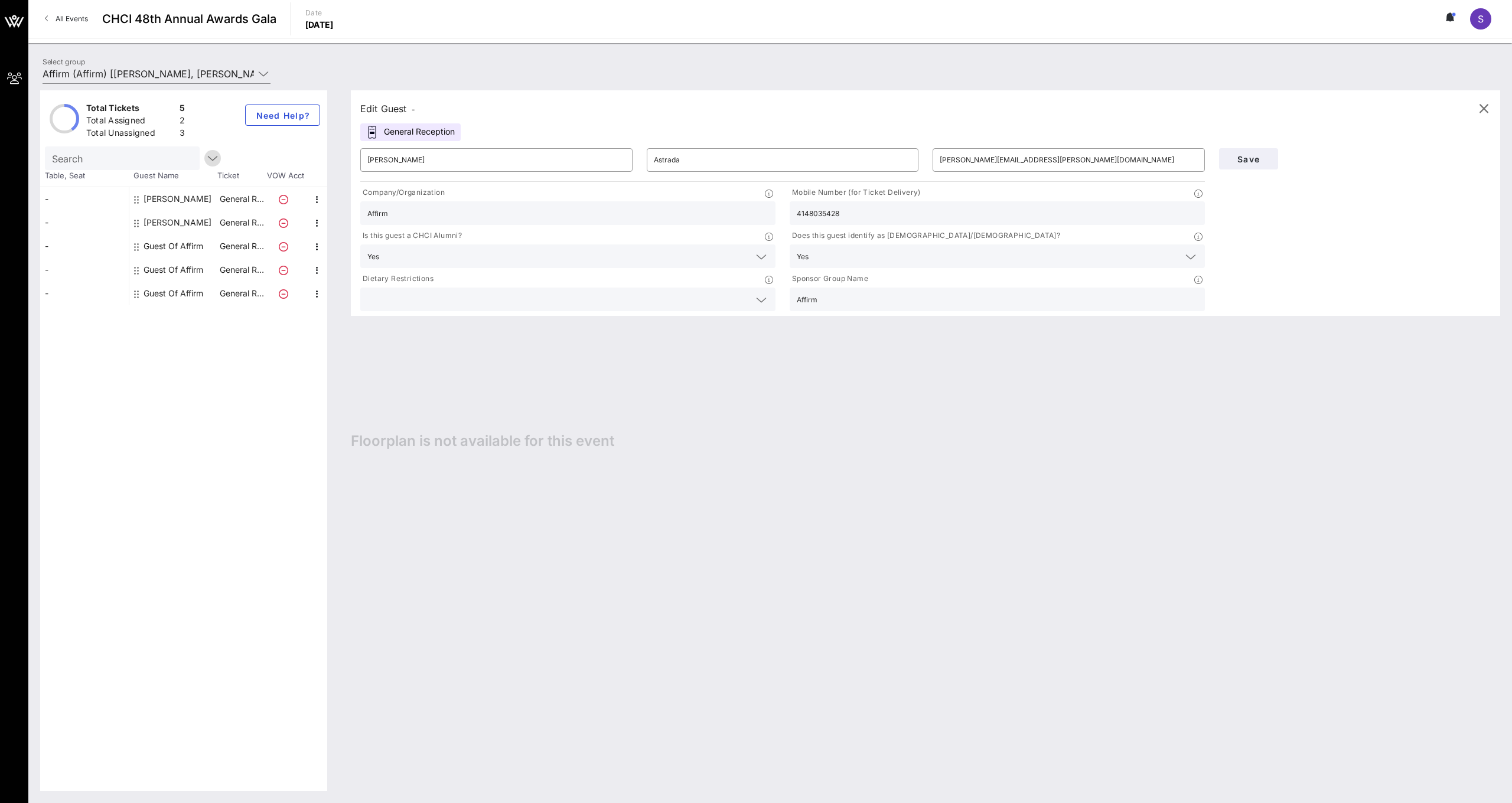
scroll to position [0, 0]
click at [1243, 162] on span "Save" at bounding box center [1248, 159] width 40 height 10
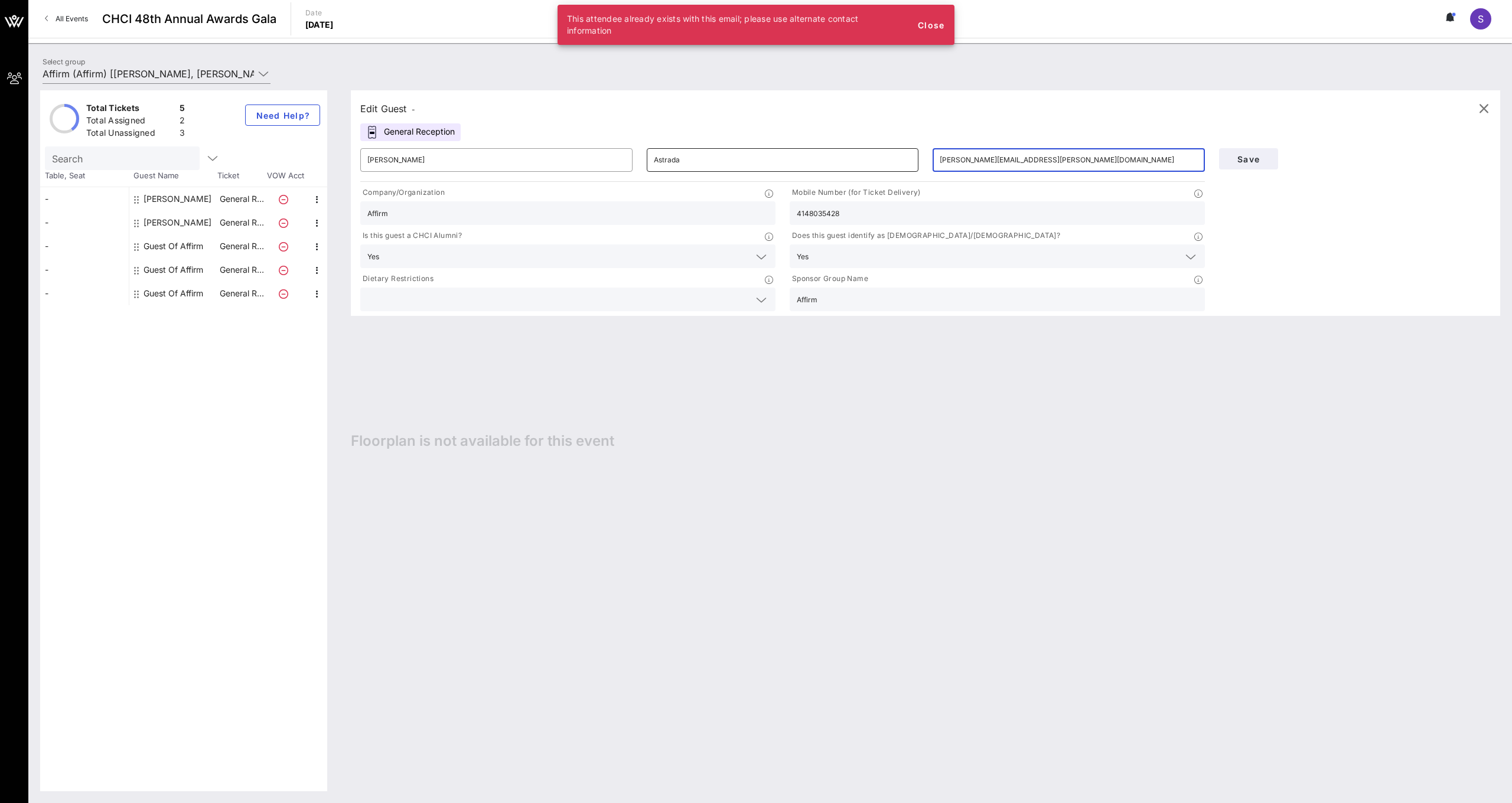
drag, startPoint x: 1032, startPoint y: 159, endPoint x: 901, endPoint y: 156, distance: 131.0
click at [901, 156] on div "​ [PERSON_NAME] ​ [PERSON_NAME] ​ [PERSON_NAME][EMAIL_ADDRESS][PERSON_NAME][DOM…" at bounding box center [782, 160] width 859 height 38
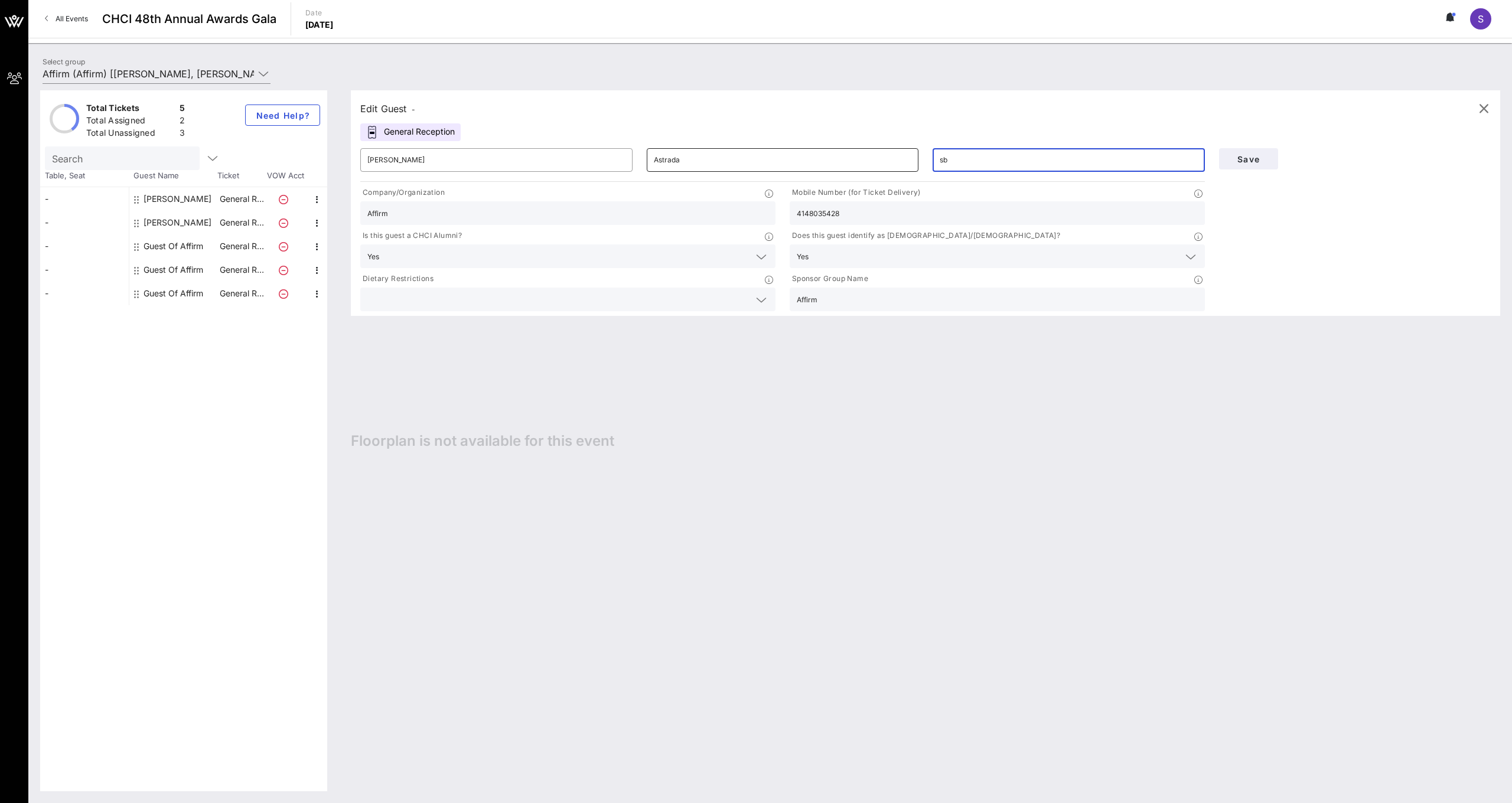
type input "s"
type input "[PERSON_NAME][EMAIL_ADDRESS][PERSON_NAME][DOMAIN_NAME]"
drag, startPoint x: 1339, startPoint y: 253, endPoint x: 1323, endPoint y: 227, distance: 30.5
click at [1339, 253] on div "Save" at bounding box center [1355, 227] width 287 height 173
click at [1248, 158] on span "Save" at bounding box center [1248, 159] width 40 height 10
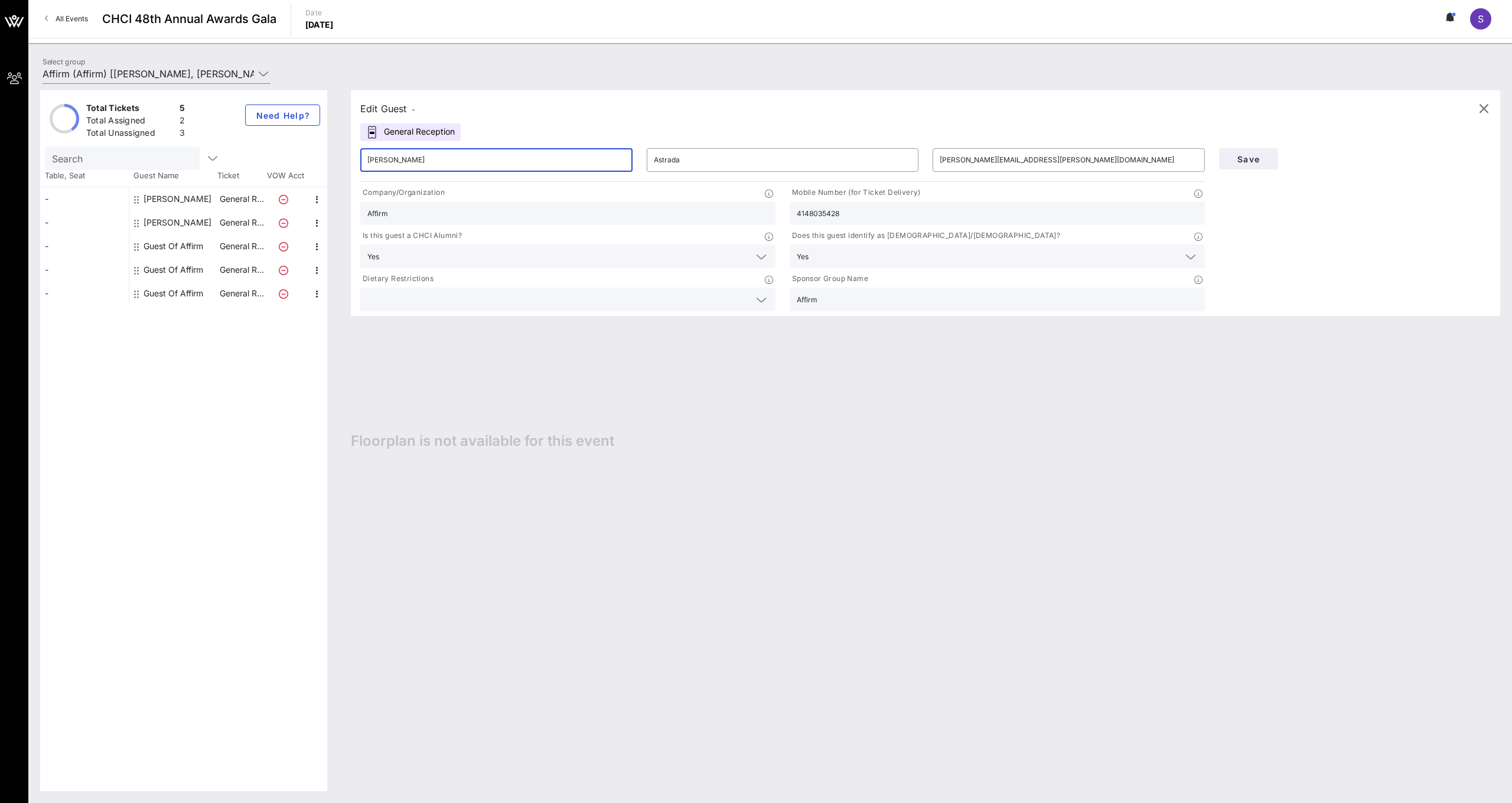
drag, startPoint x: 392, startPoint y: 160, endPoint x: 352, endPoint y: 158, distance: 40.0
click at [352, 159] on div "Edit Guest - General Reception ​ [PERSON_NAME] ​ [PERSON_NAME] ​ [PERSON_NAME][…" at bounding box center [925, 203] width 1149 height 225
type input "Fab"
type input "[PERSON_NAME]"
drag, startPoint x: 1031, startPoint y: 159, endPoint x: 919, endPoint y: 160, distance: 112.0
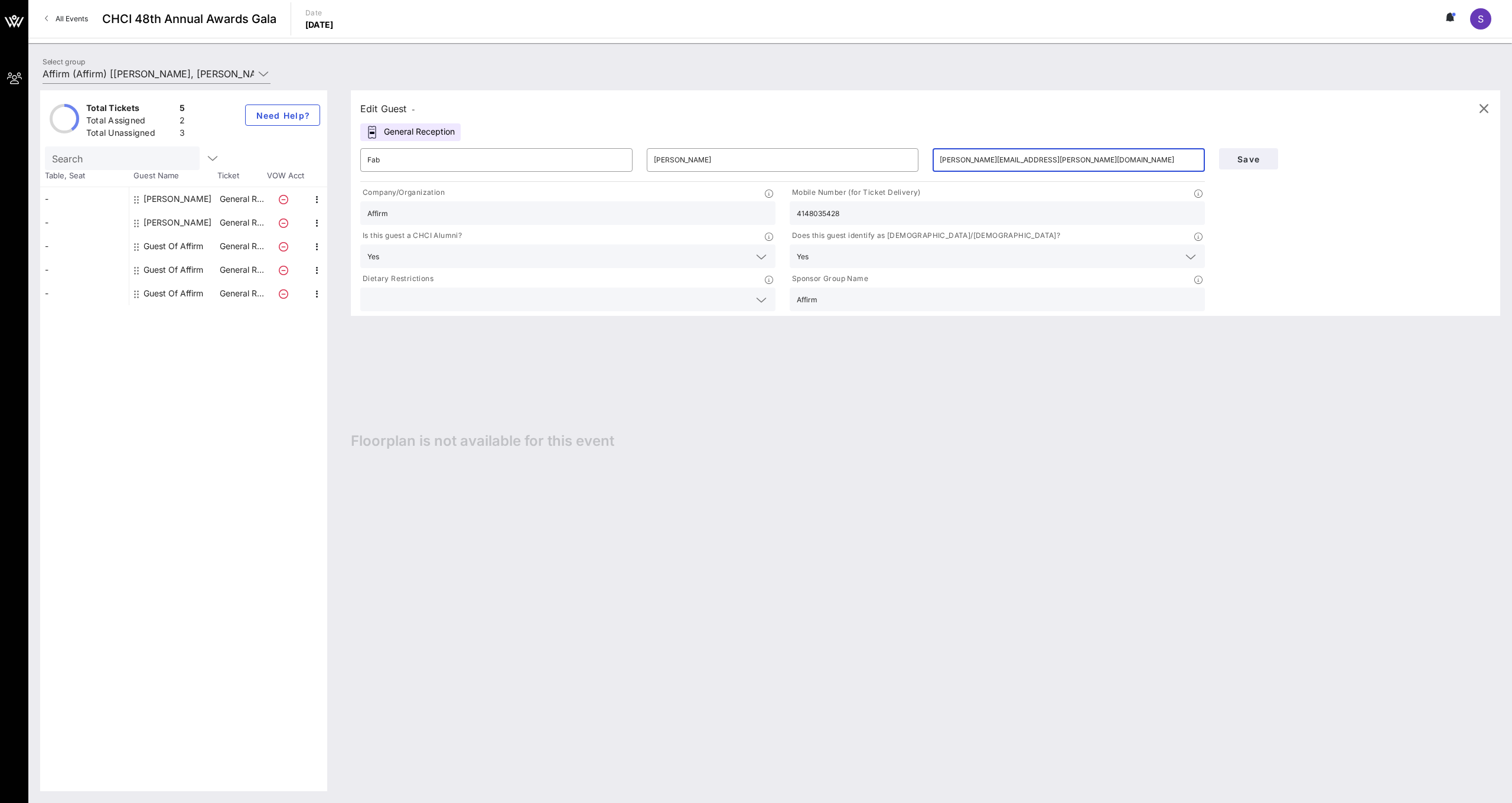
click at [919, 160] on div "​ Fab ​ [PERSON_NAME] ​ [PERSON_NAME][EMAIL_ADDRESS][PERSON_NAME][DOMAIN_NAME]" at bounding box center [782, 160] width 859 height 38
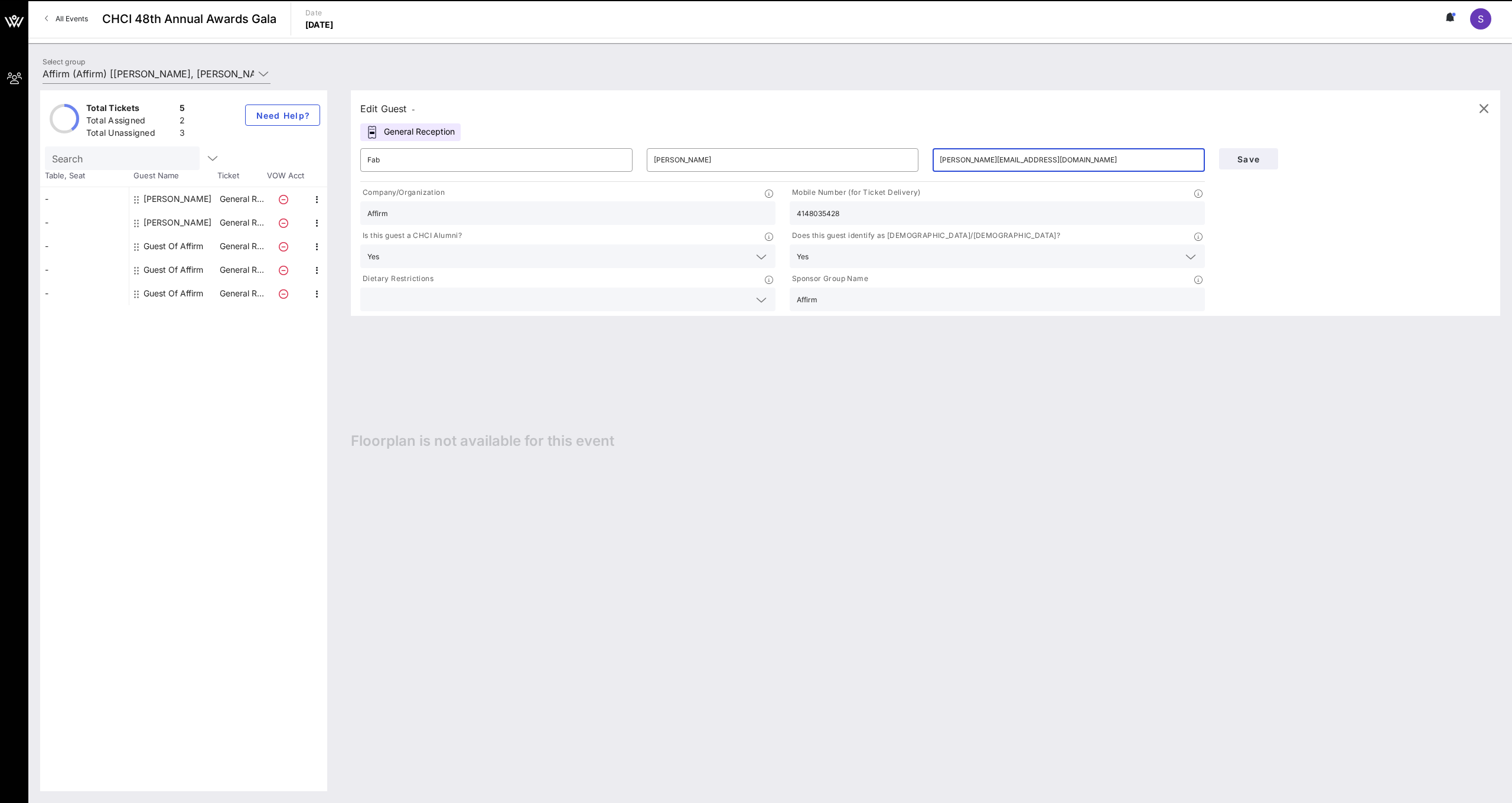
type input "[PERSON_NAME][EMAIL_ADDRESS][DOMAIN_NAME]"
drag, startPoint x: 856, startPoint y: 219, endPoint x: 794, endPoint y: 215, distance: 62.1
click at [794, 215] on div "4148035428" at bounding box center [997, 213] width 415 height 23
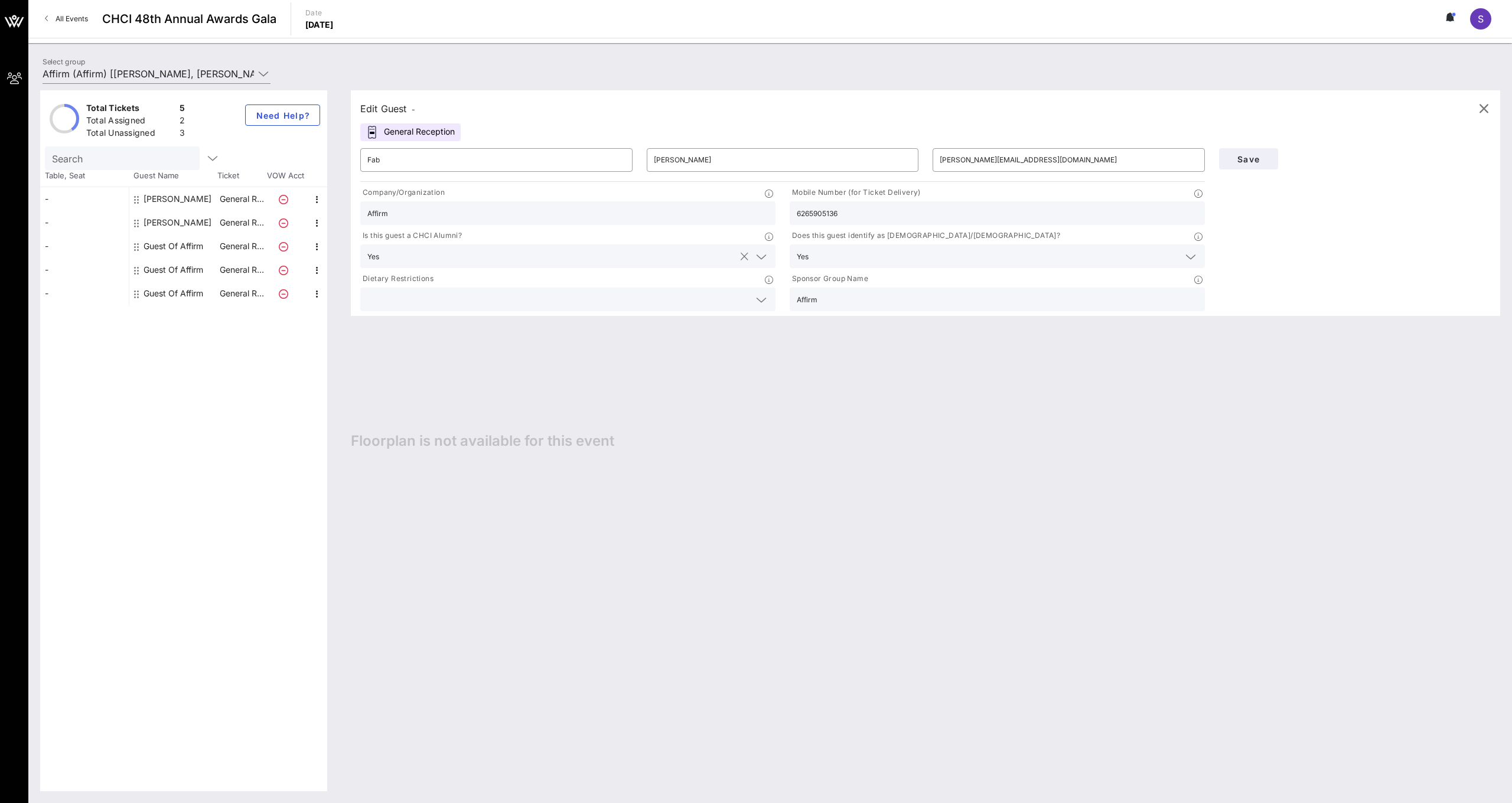
type input "6265905136"
click at [665, 252] on input "text" at bounding box center [559, 257] width 352 height 16
click at [618, 284] on div "No" at bounding box center [567, 284] width 415 height 23
click at [1242, 157] on span "Save" at bounding box center [1248, 159] width 40 height 10
